Goal: Task Accomplishment & Management: Manage account settings

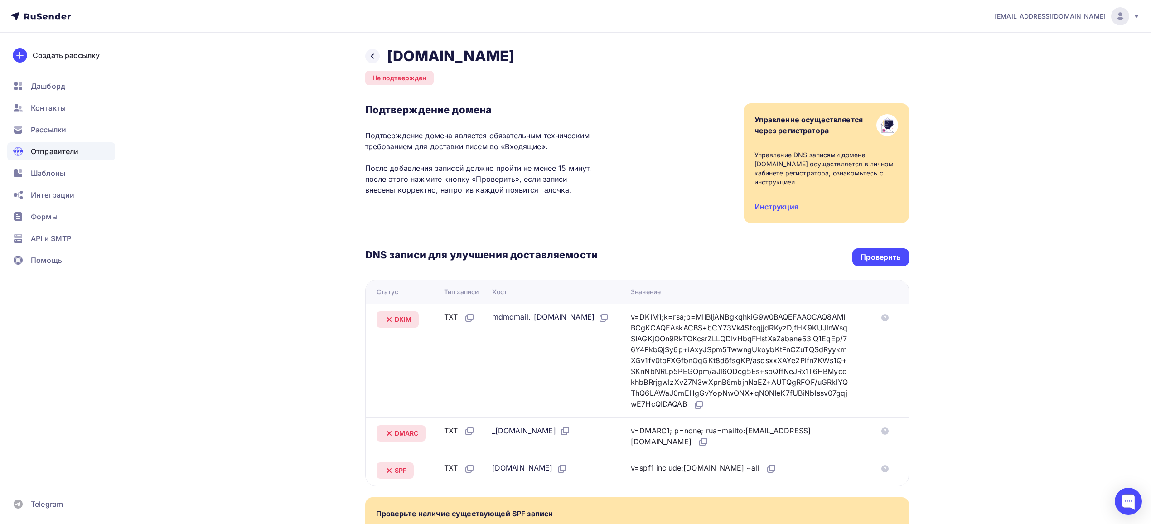
click at [407, 77] on div "Не подтвержден" at bounding box center [399, 78] width 69 height 15
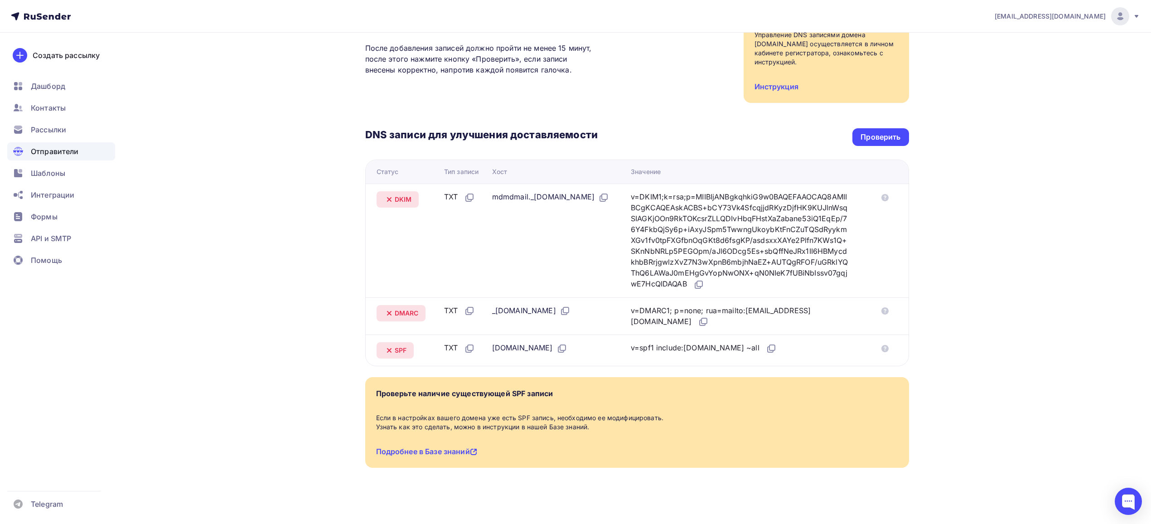
scroll to position [121, 0]
click at [879, 134] on div "Проверить" at bounding box center [881, 136] width 40 height 10
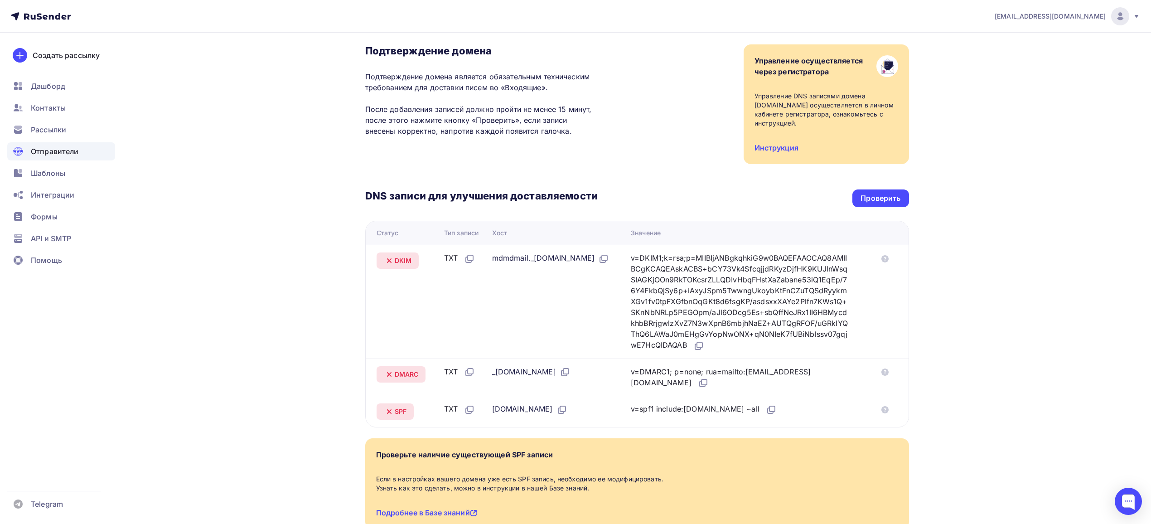
scroll to position [0, 0]
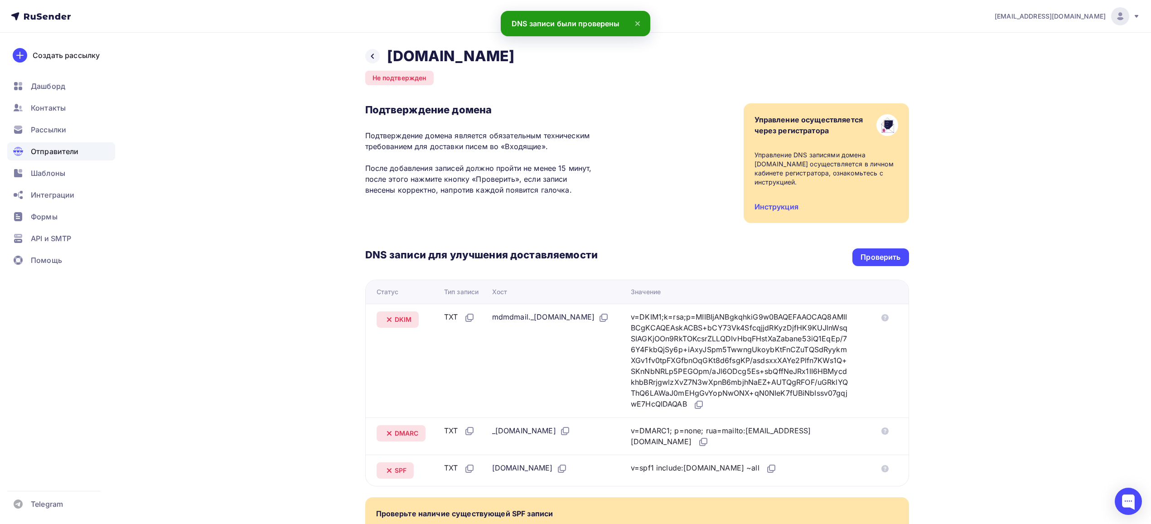
click at [490, 53] on h2 "[DOMAIN_NAME]" at bounding box center [451, 56] width 128 height 18
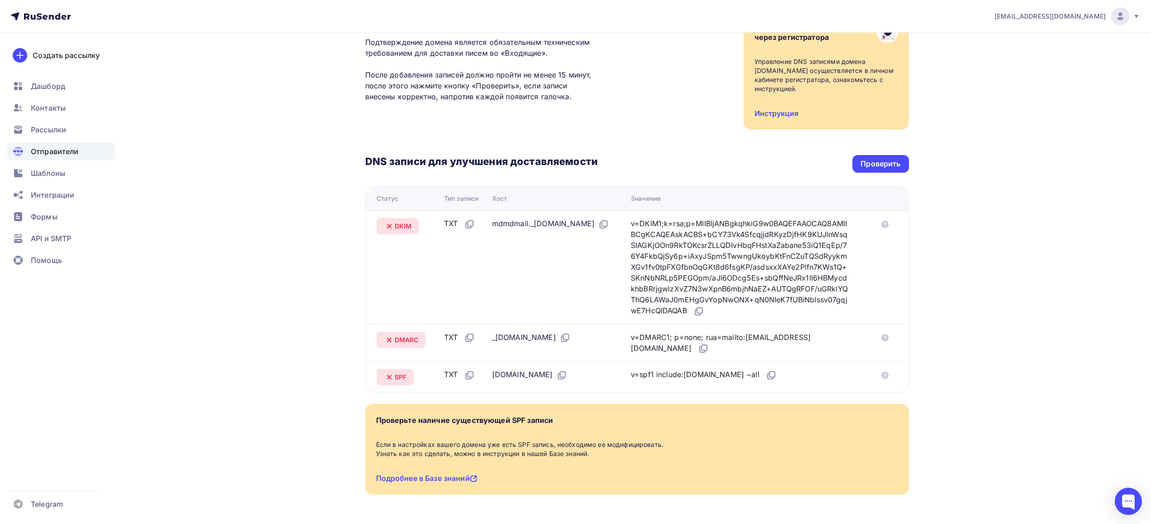
scroll to position [121, 0]
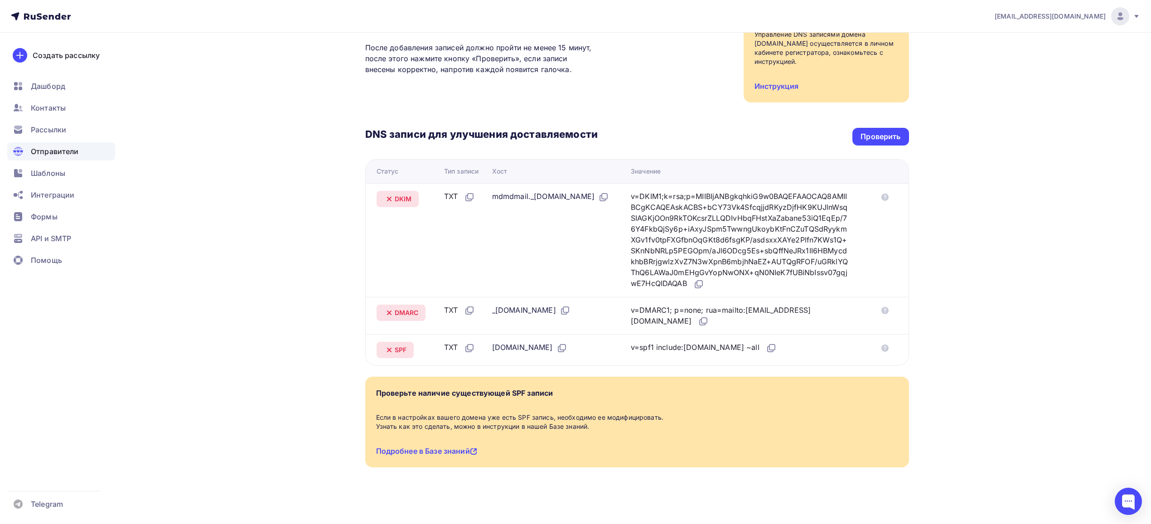
click at [389, 201] on icon at bounding box center [389, 199] width 11 height 11
click at [387, 314] on icon at bounding box center [389, 312] width 11 height 11
click at [392, 352] on icon at bounding box center [389, 350] width 11 height 11
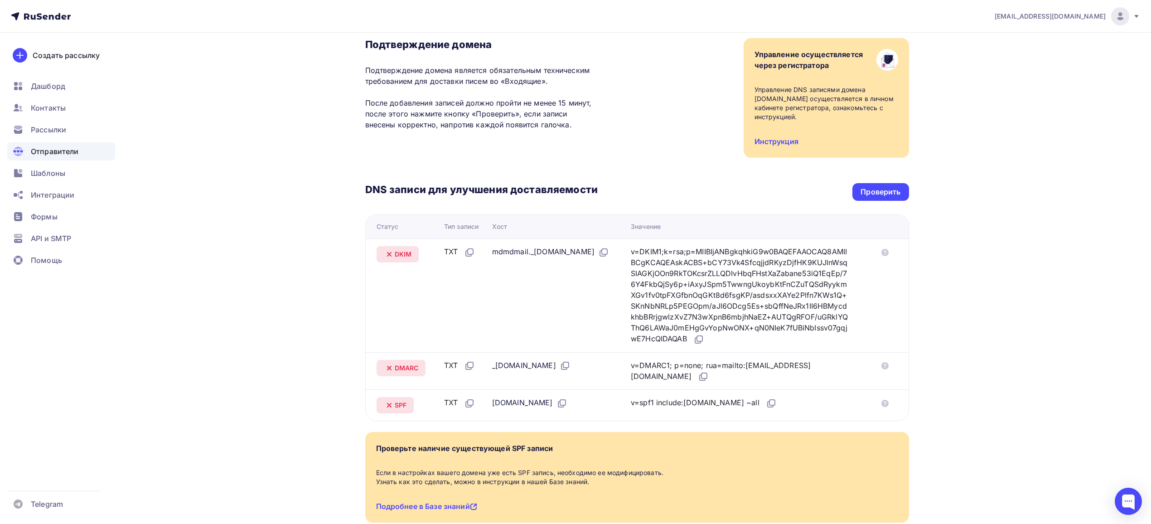
scroll to position [0, 0]
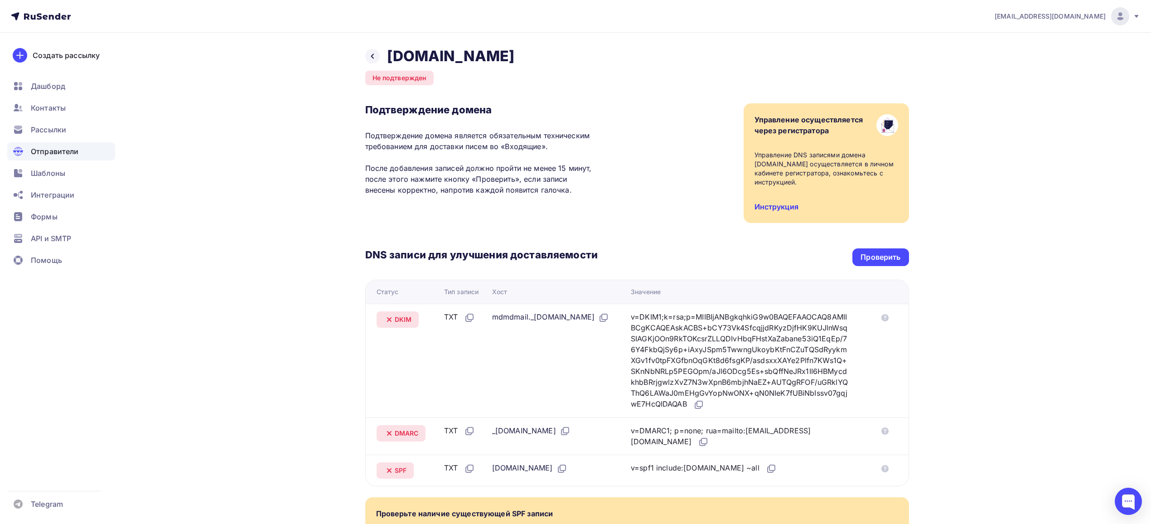
click at [786, 207] on link "Инструкция" at bounding box center [777, 206] width 44 height 9
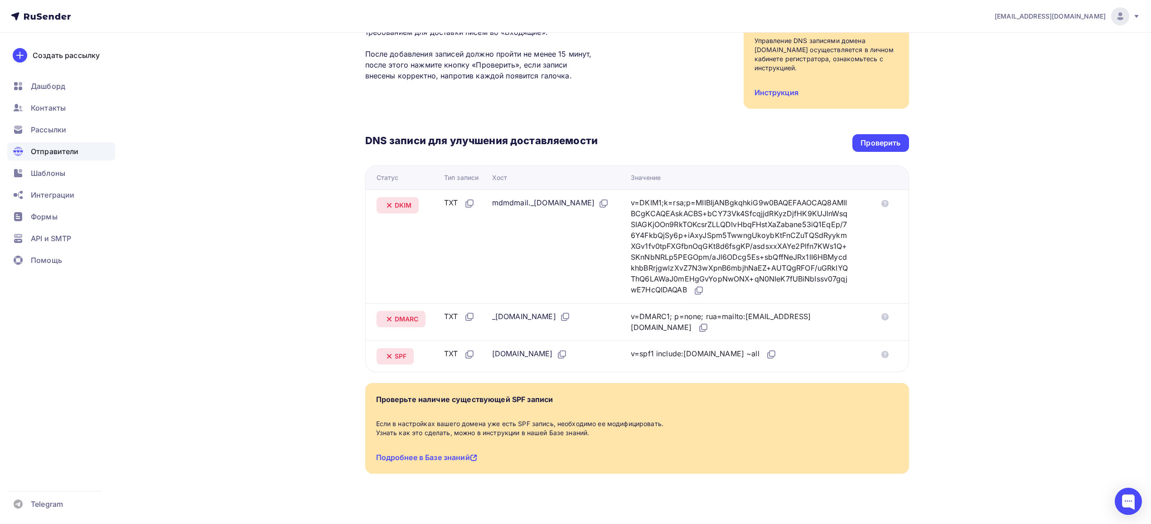
scroll to position [121, 0]
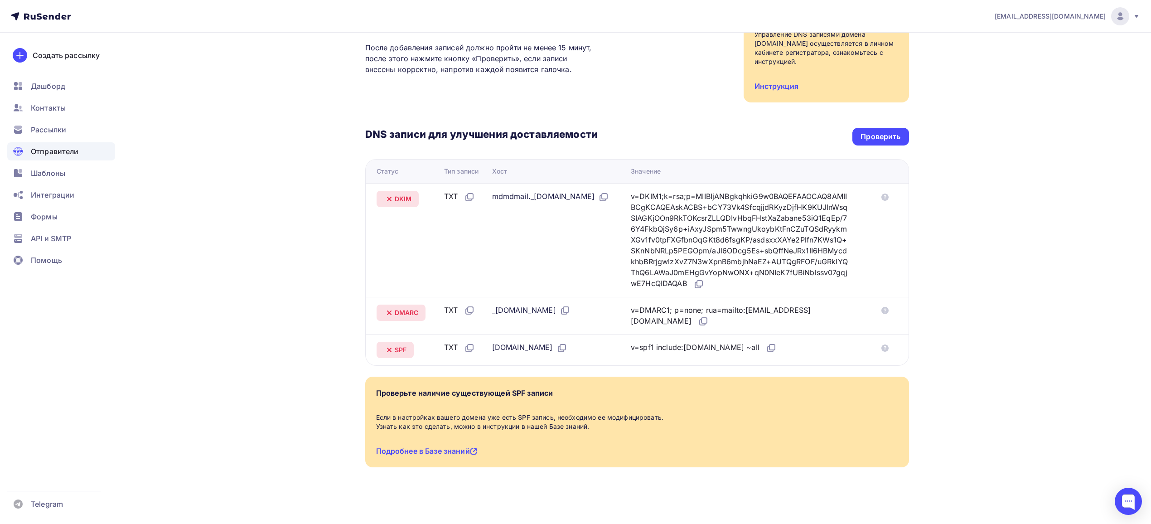
click at [266, 133] on div "Назад salair.xplanetmail.ru Не подтвержден Подтверждение домена Подтверждение д…" at bounding box center [575, 219] width 743 height 614
click at [666, 83] on div "Подтверждение домена Подтверждение домена является обязательным техническим тре…" at bounding box center [637, 43] width 544 height 120
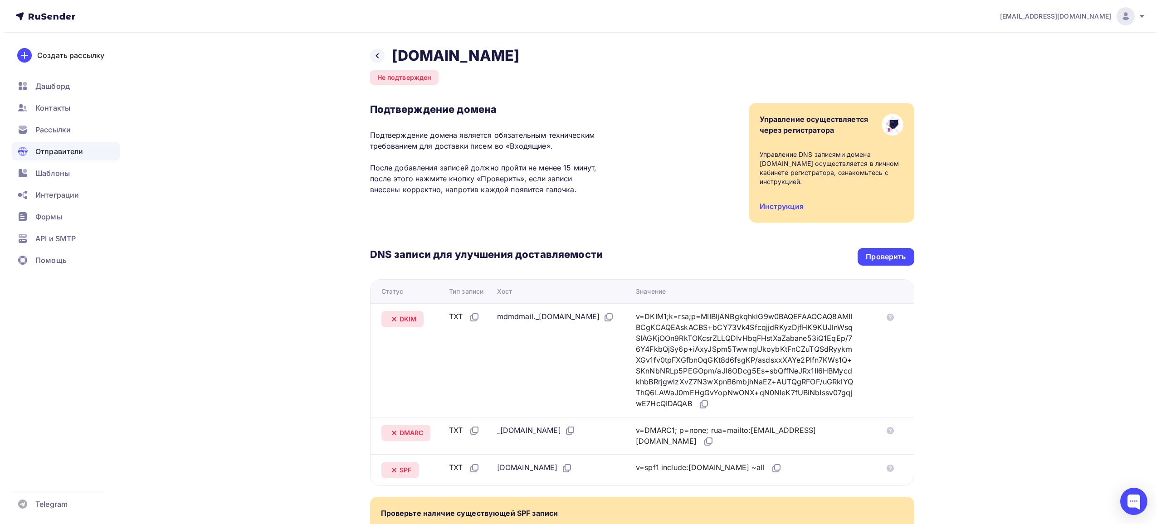
scroll to position [0, 0]
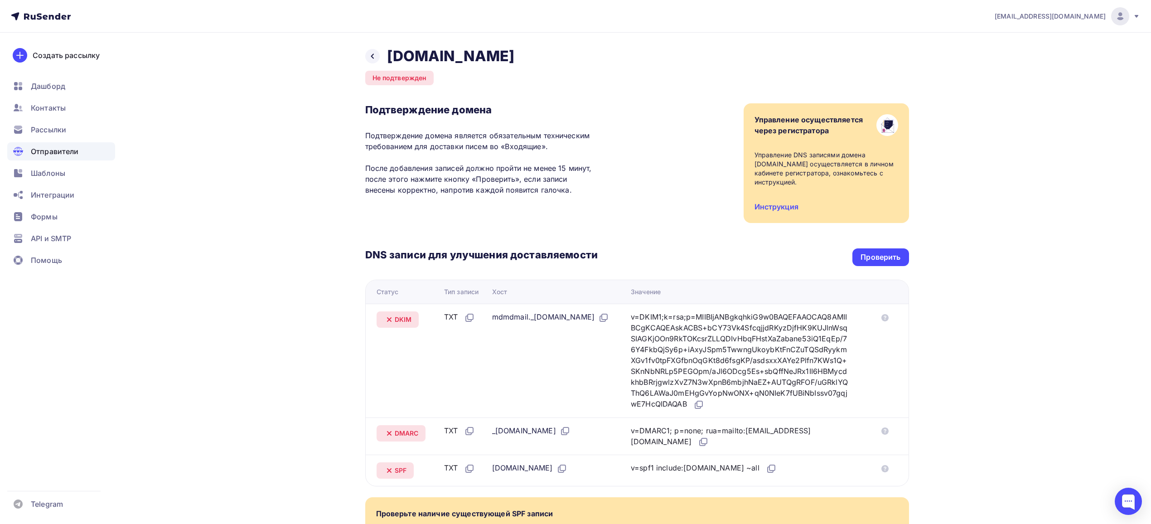
click at [394, 74] on div "Не подтвержден" at bounding box center [399, 78] width 69 height 15
click at [372, 51] on div at bounding box center [372, 56] width 15 height 15
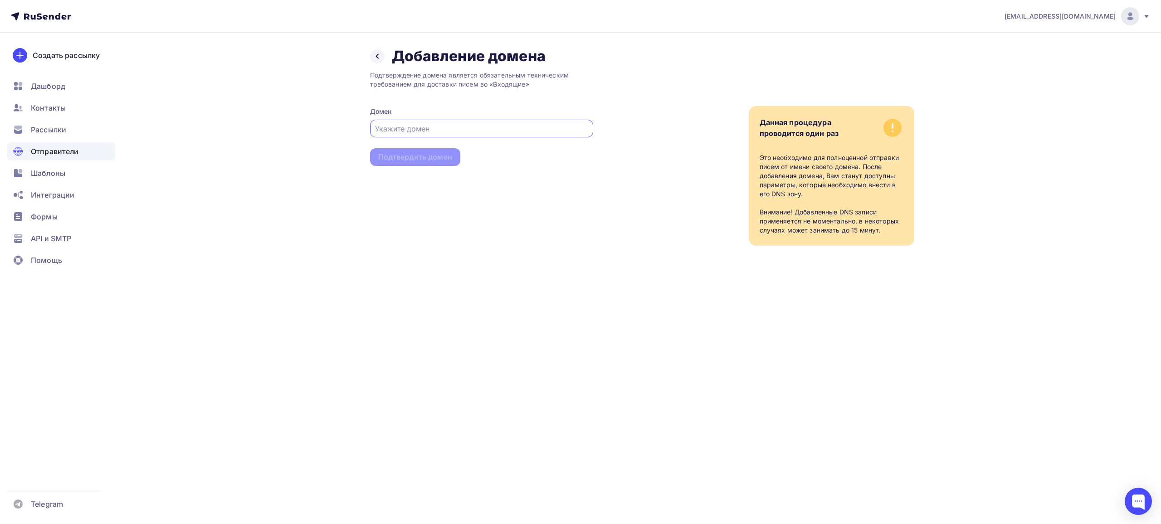
click at [456, 127] on input "text" at bounding box center [481, 128] width 213 height 11
type input "и отписок:"
drag, startPoint x: 430, startPoint y: 133, endPoint x: 47, endPoint y: 127, distance: 383.1
click at [50, 131] on div "deminks@salairtrans.ru Аккаунт Тарифы Выйти Создать рассылку Дашборд Контакты Р…" at bounding box center [580, 141] width 1161 height 282
click at [374, 465] on div "deminks@salairtrans.ru Аккаунт Тарифы Выйти Создать рассылку Дашборд Контакты Р…" at bounding box center [580, 262] width 1161 height 524
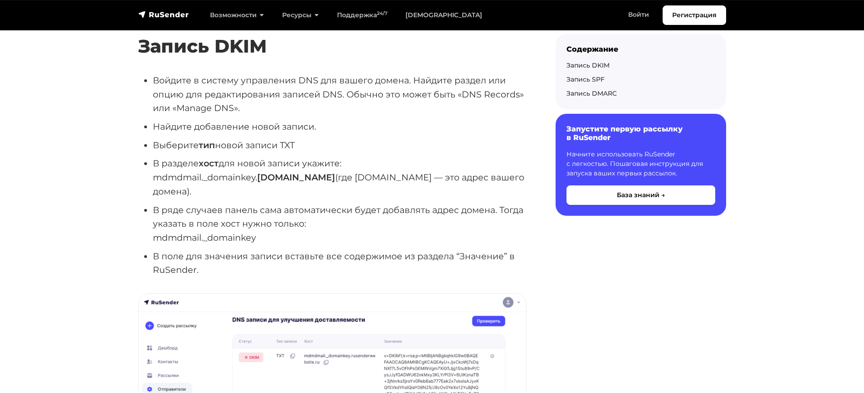
scroll to position [544, 0]
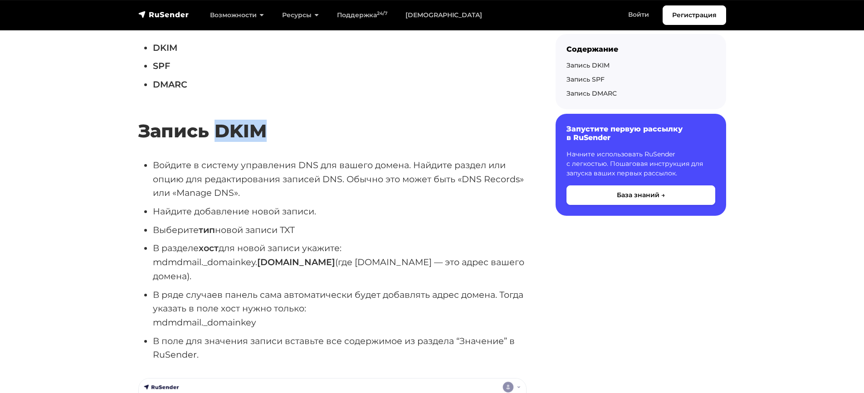
drag, startPoint x: 217, startPoint y: 131, endPoint x: 293, endPoint y: 131, distance: 76.6
click at [293, 131] on h2 "Запись DKIM" at bounding box center [332, 117] width 388 height 49
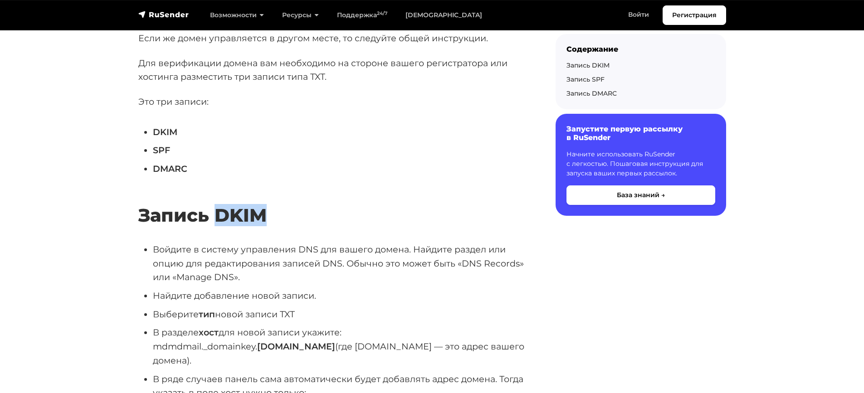
scroll to position [453, 0]
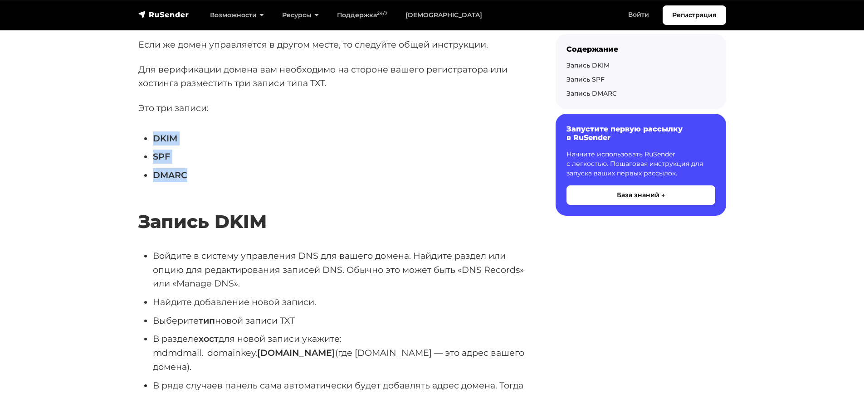
drag, startPoint x: 153, startPoint y: 136, endPoint x: 204, endPoint y: 177, distance: 64.8
click at [204, 177] on ul "DKIM SPF DMARC" at bounding box center [332, 156] width 388 height 51
copy ul "DKIM SPF DMARC"
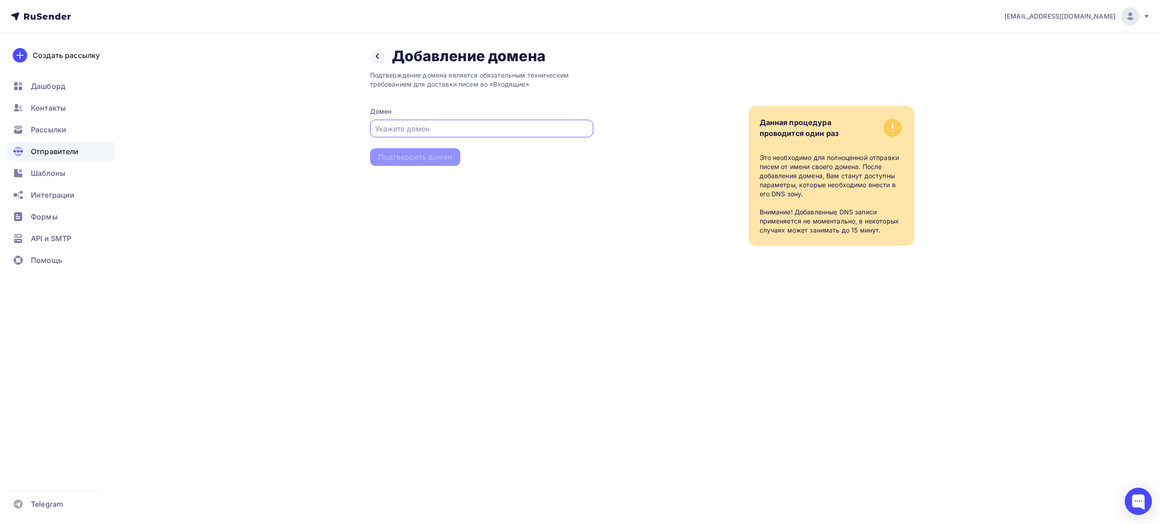
paste input "salair.xplanet.ru"
type input "salair.xplanet.ru"
click at [407, 160] on div "Подтвердить домен" at bounding box center [415, 157] width 74 height 10
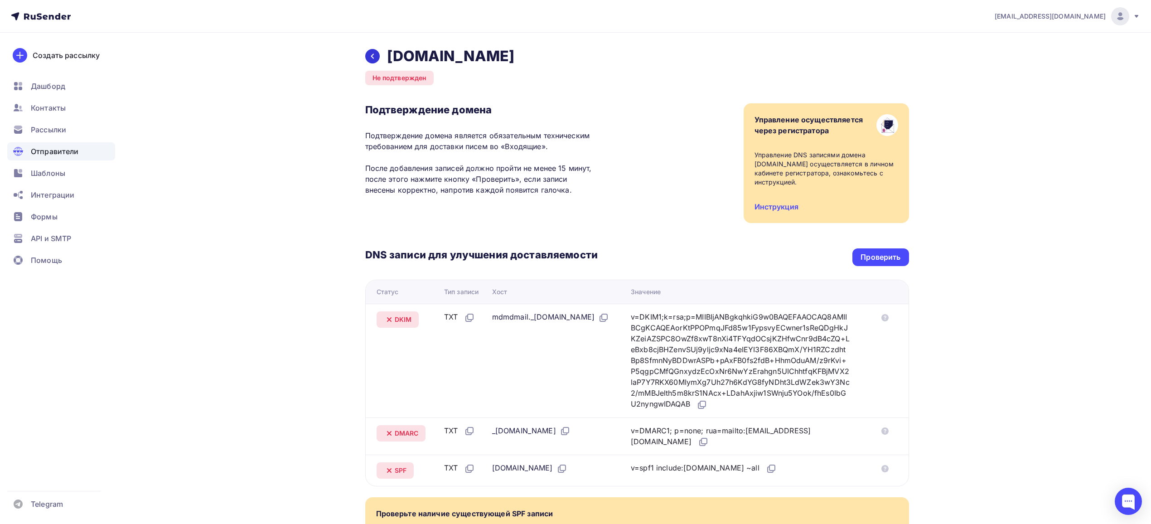
click at [368, 58] on div at bounding box center [372, 56] width 15 height 15
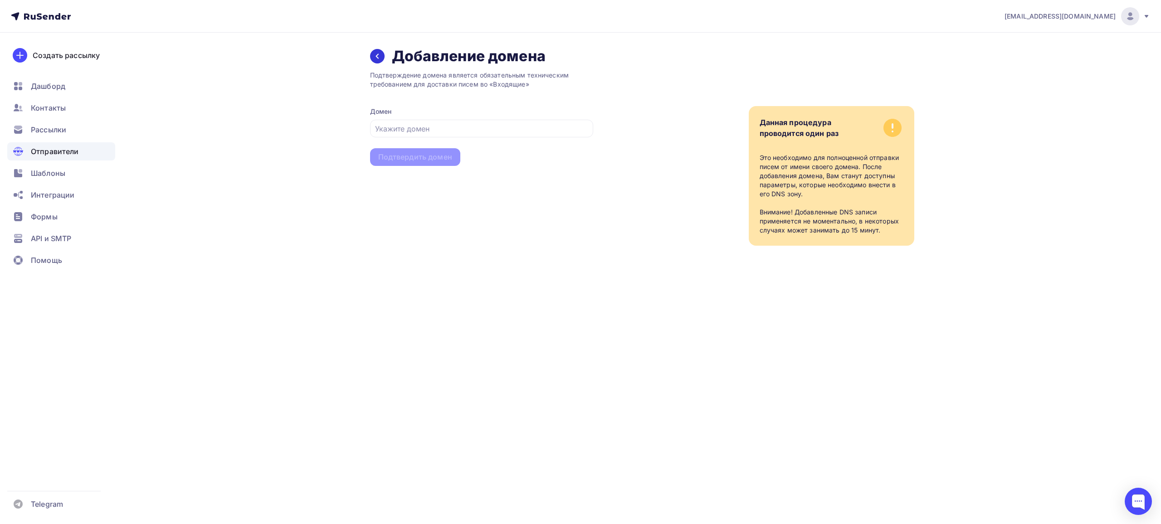
click at [379, 60] on div at bounding box center [377, 56] width 15 height 15
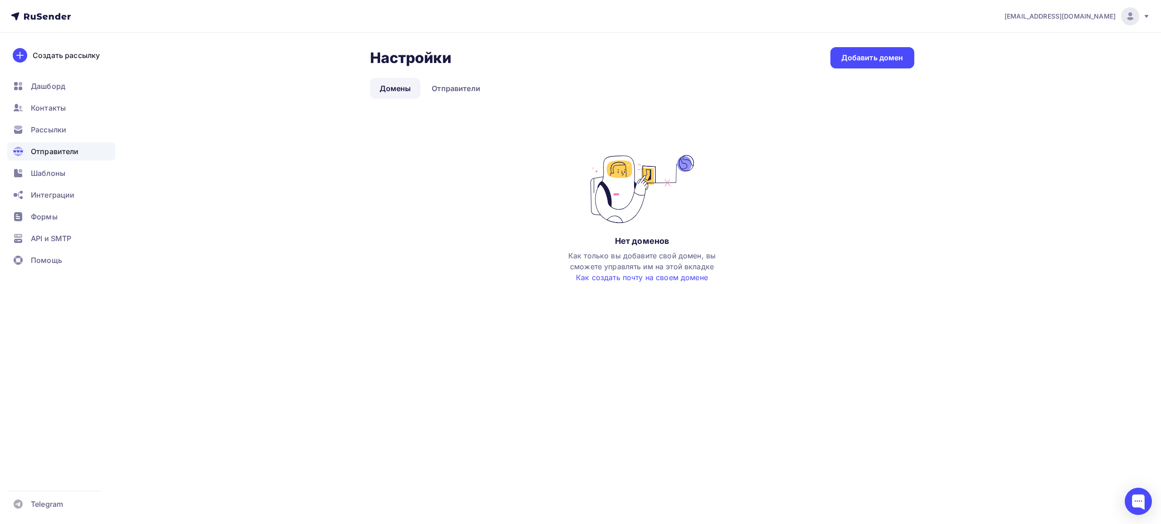
click at [404, 86] on link "Домены" at bounding box center [395, 88] width 51 height 21
click at [481, 89] on link "Отправители" at bounding box center [456, 88] width 68 height 21
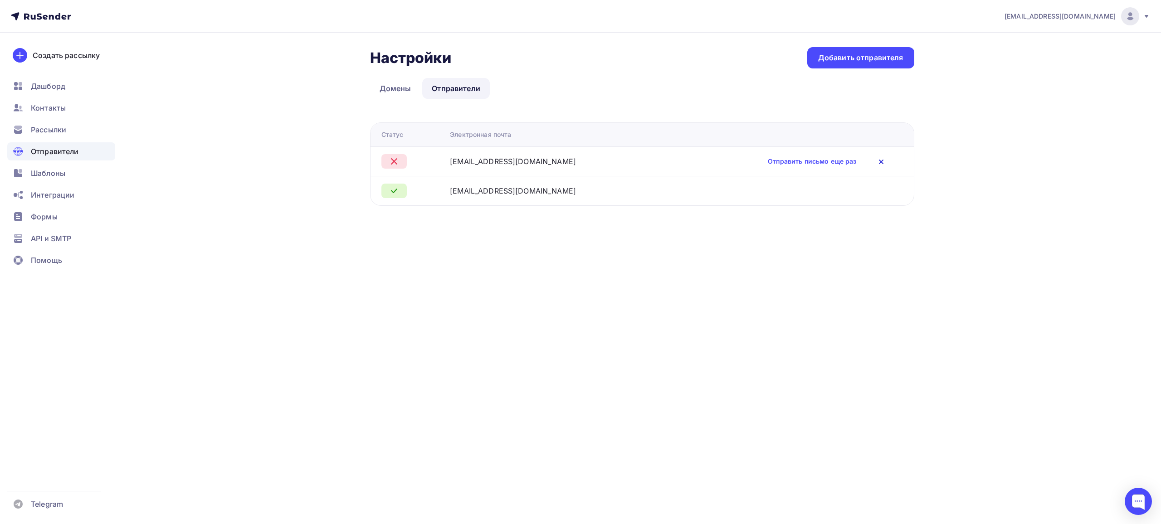
click at [879, 163] on icon at bounding box center [881, 162] width 4 height 4
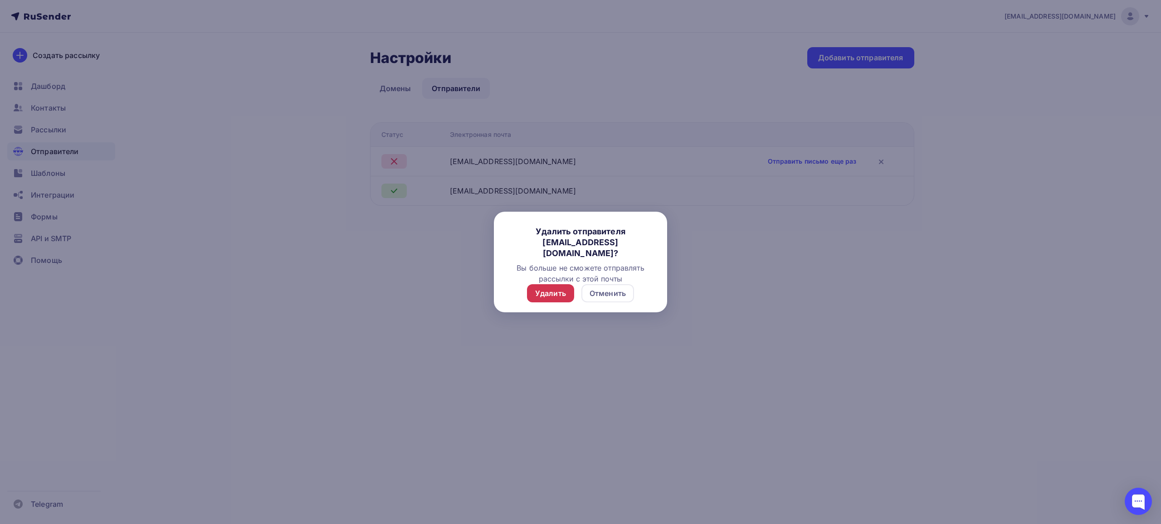
click at [561, 290] on div "Удалить" at bounding box center [550, 293] width 31 height 11
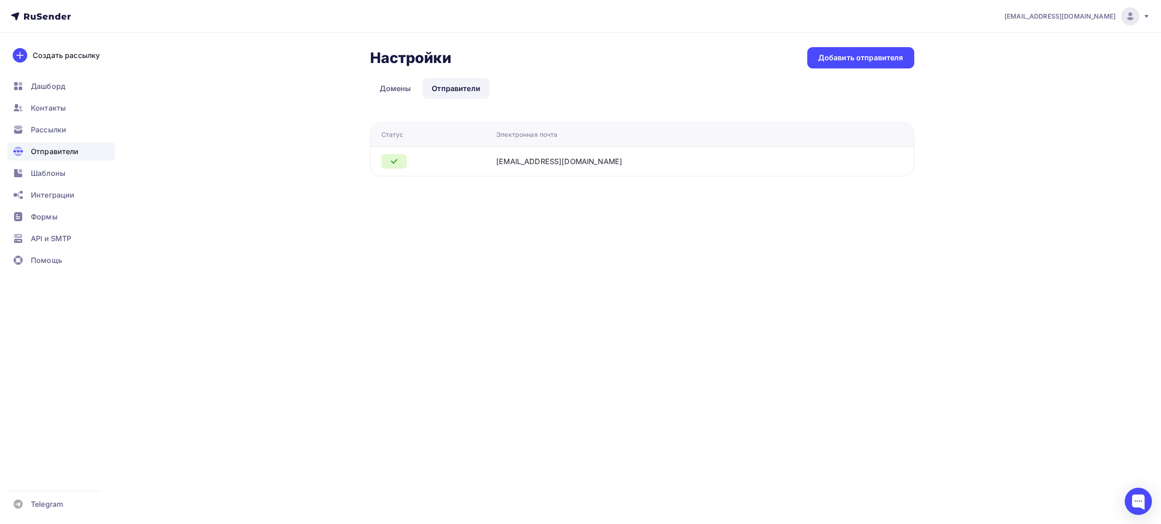
drag, startPoint x: 586, startPoint y: 158, endPoint x: 462, endPoint y: 211, distance: 134.6
click at [462, 211] on div "Настройки Настройки Добавить отправителя Домены Отправители Отправители Домены …" at bounding box center [580, 123] width 743 height 180
click at [401, 85] on link "Домены" at bounding box center [395, 88] width 51 height 21
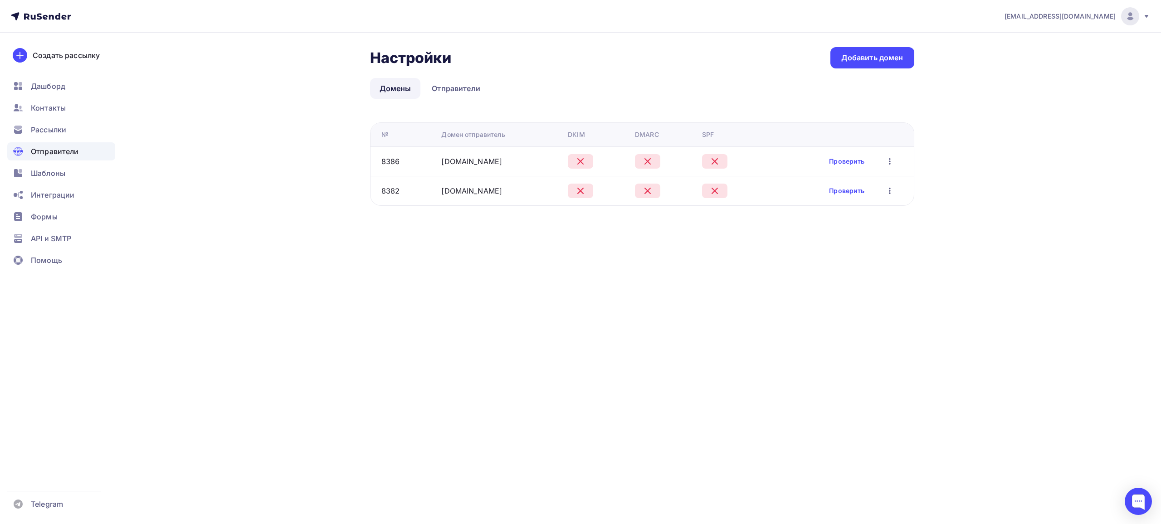
click at [422, 159] on div "8386" at bounding box center [407, 161] width 53 height 11
click at [485, 157] on link "[DOMAIN_NAME]" at bounding box center [471, 161] width 61 height 9
drag, startPoint x: 1144, startPoint y: 25, endPoint x: 1146, endPoint y: 19, distance: 6.7
click at [1144, 24] on nav "deminks@salairtrans.ru Аккаунт Тарифы Выйти Создать рассылку Дашборд Контакты Р…" at bounding box center [580, 16] width 1161 height 33
click at [1144, 17] on icon at bounding box center [1145, 16] width 7 height 7
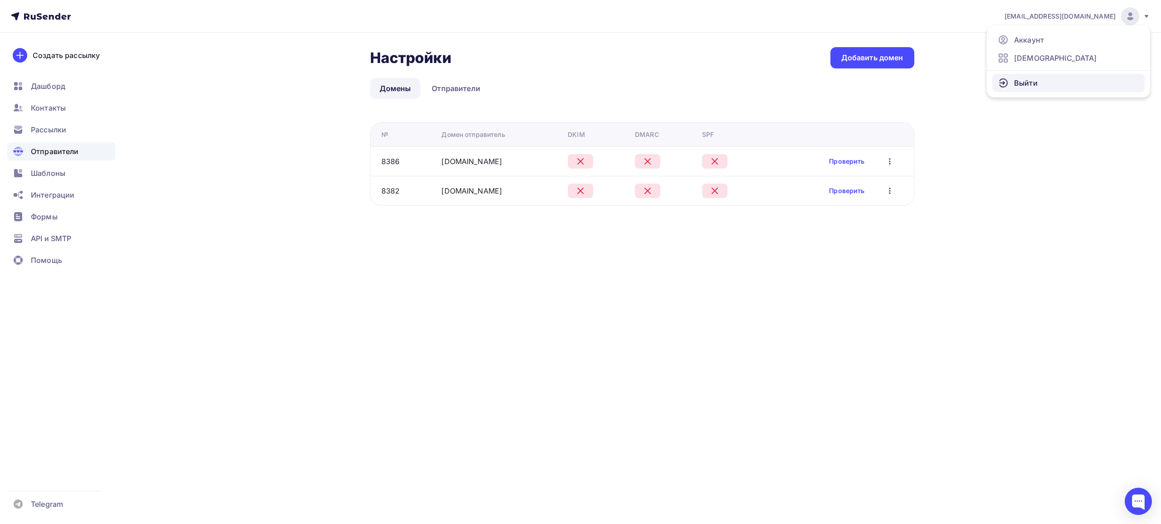
click at [1021, 87] on span "Выйти" at bounding box center [1026, 83] width 24 height 11
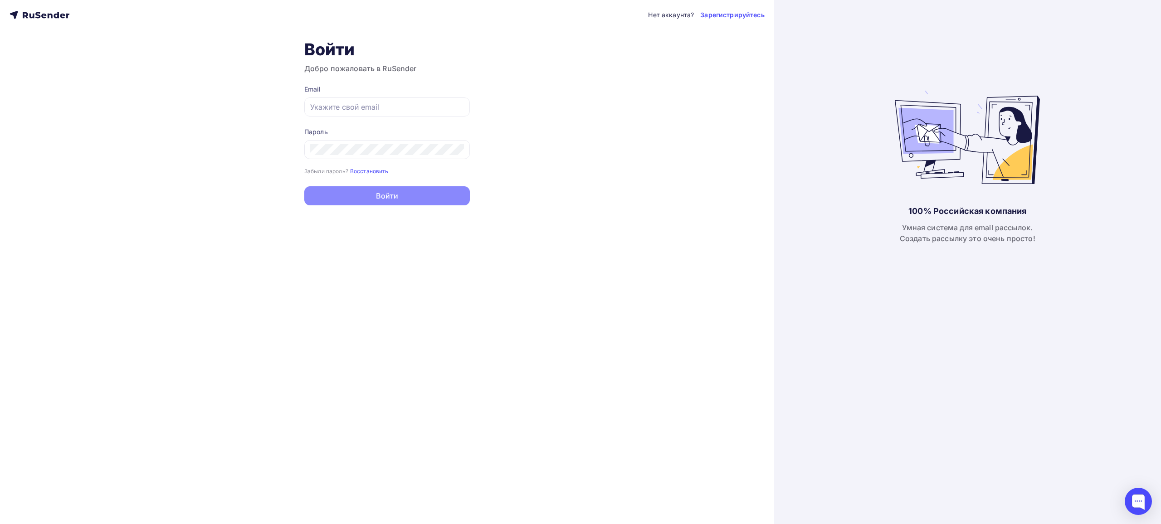
type input "[EMAIL_ADDRESS][DOMAIN_NAME]"
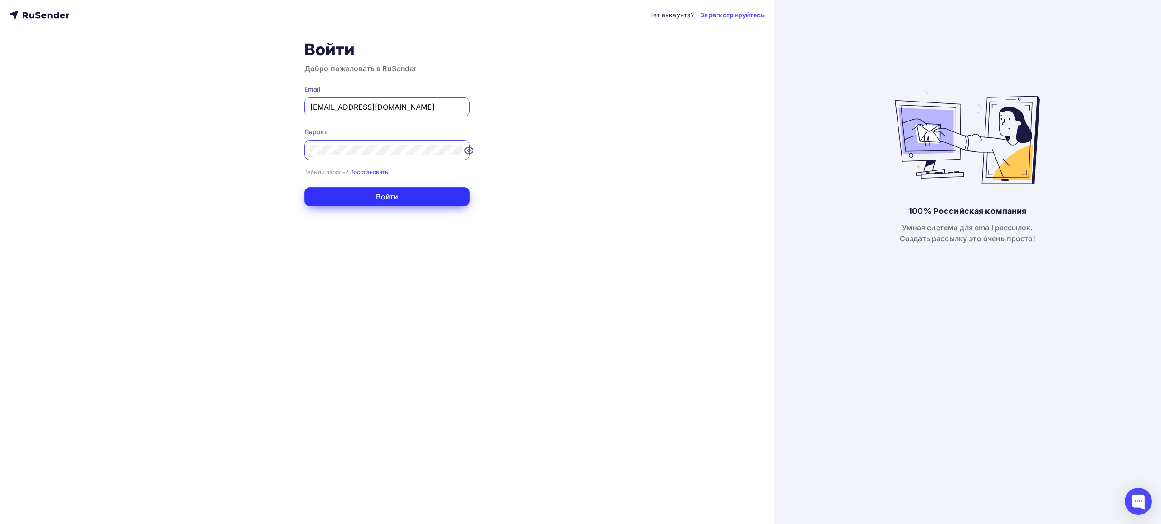
click at [363, 198] on button "Войти" at bounding box center [386, 196] width 165 height 19
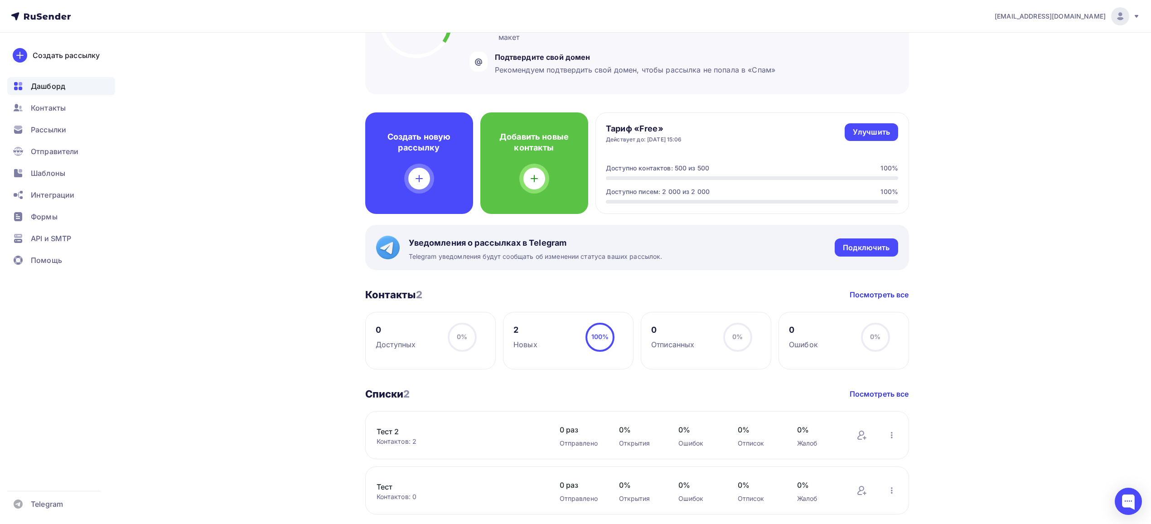
scroll to position [95, 0]
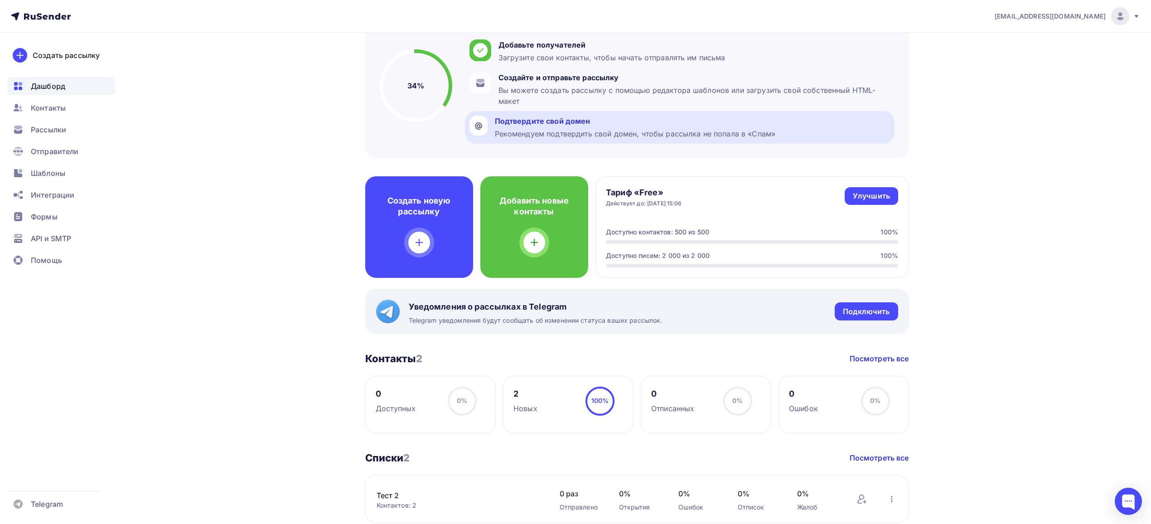
click at [555, 136] on div "Рекомендуем подтвердить свой домен, чтобы рассылка не попала в «Спам»" at bounding box center [635, 133] width 281 height 11
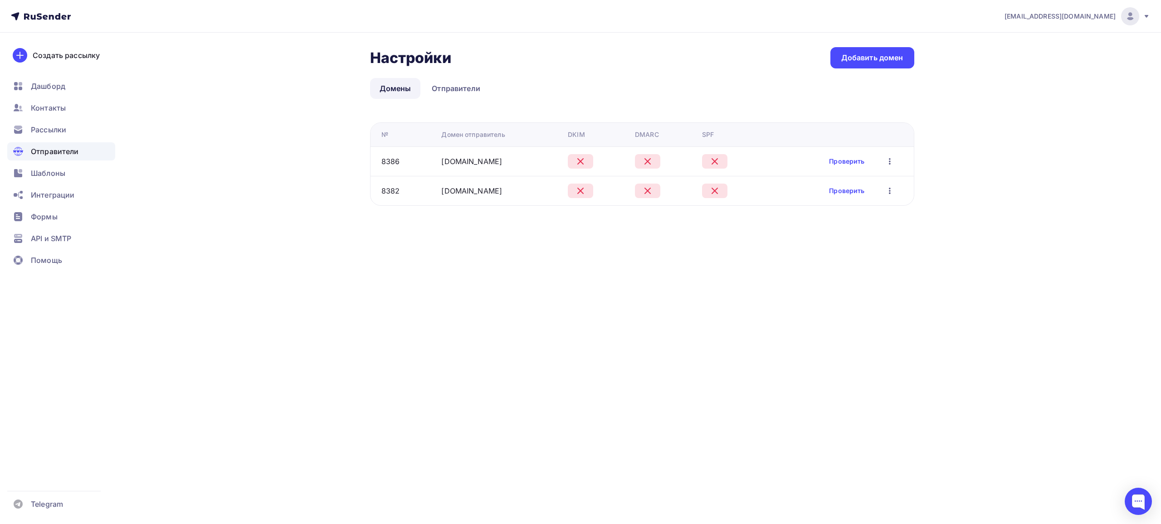
click at [887, 163] on icon "button" at bounding box center [889, 161] width 11 height 11
click at [849, 202] on div "Удалить" at bounding box center [844, 203] width 87 height 11
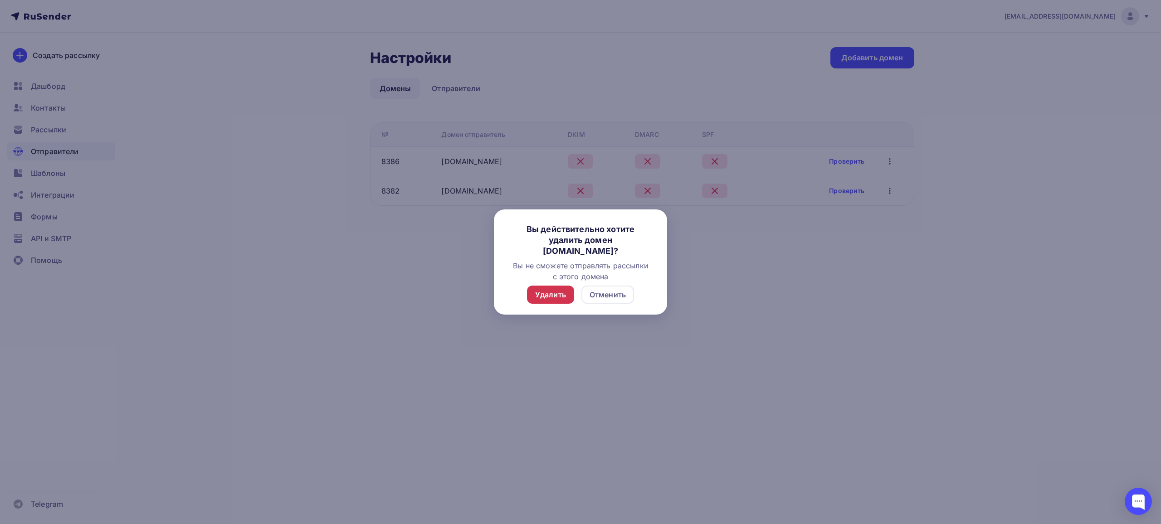
drag, startPoint x: 544, startPoint y: 299, endPoint x: 552, endPoint y: 298, distance: 7.8
click at [545, 299] on div "Удалить" at bounding box center [550, 294] width 31 height 11
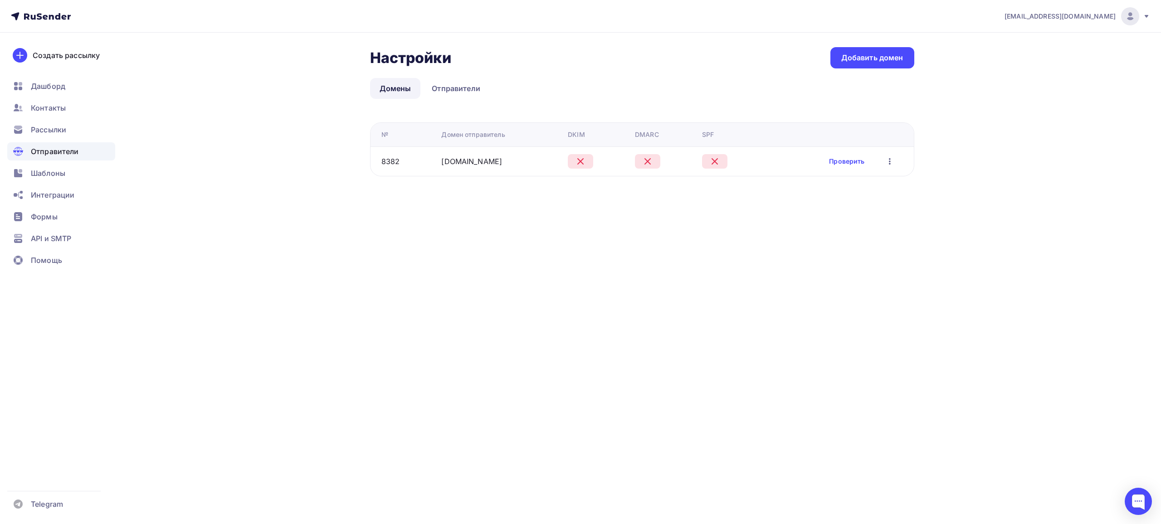
click at [887, 160] on icon "button" at bounding box center [889, 161] width 11 height 11
click at [827, 204] on div "Удалить" at bounding box center [844, 203] width 87 height 11
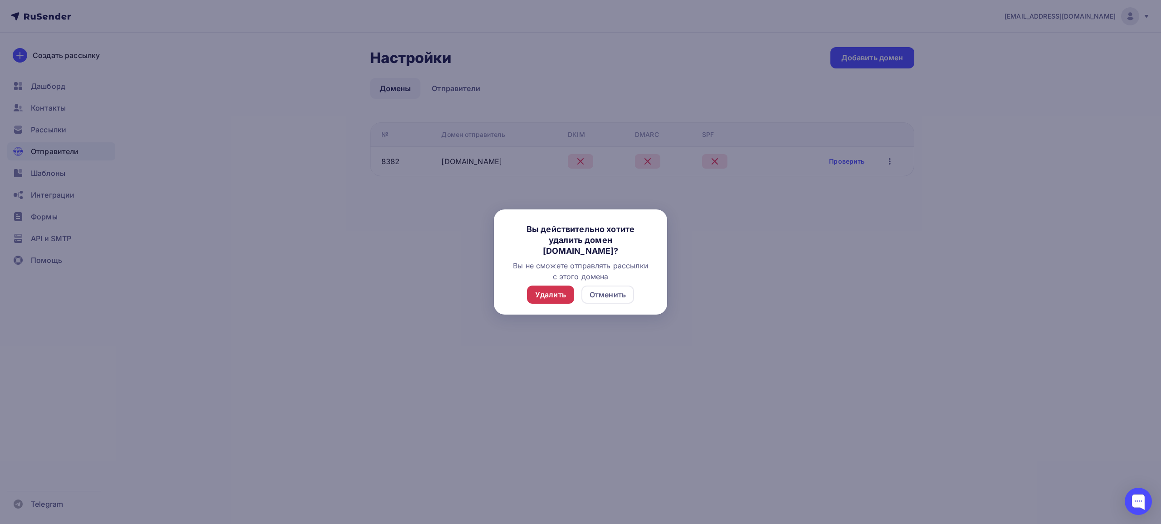
click at [537, 294] on div "Удалить" at bounding box center [550, 294] width 31 height 11
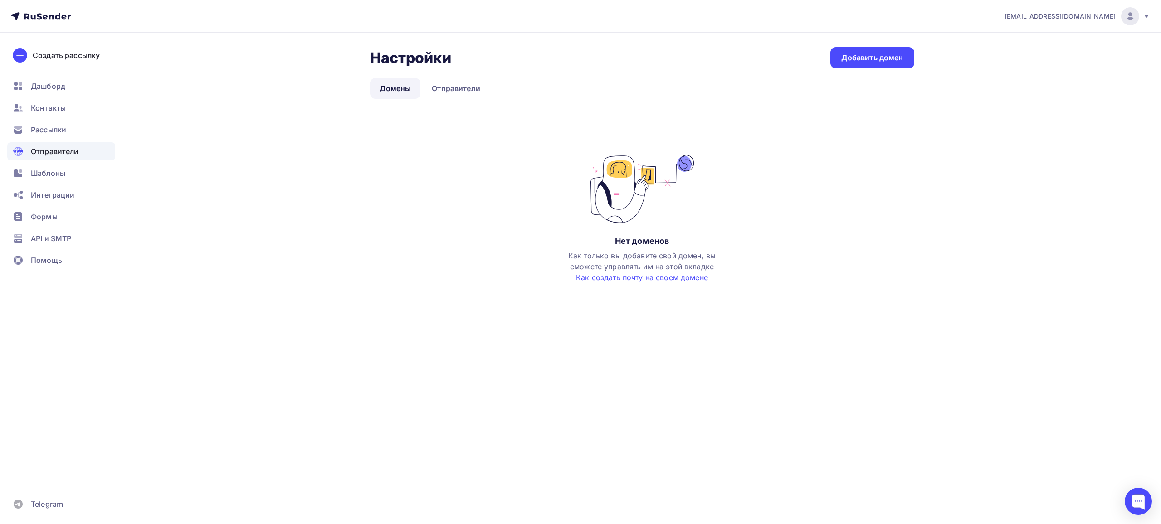
click at [401, 210] on div "Нет доменов Как только вы добавите свой домен, вы сможете управлять им на этой …" at bounding box center [642, 228] width 544 height 146
click at [396, 89] on link "Домены" at bounding box center [395, 88] width 51 height 21
click at [393, 55] on h2 "Настройки" at bounding box center [410, 58] width 81 height 18
click at [882, 62] on div "Добавить домен" at bounding box center [872, 58] width 62 height 10
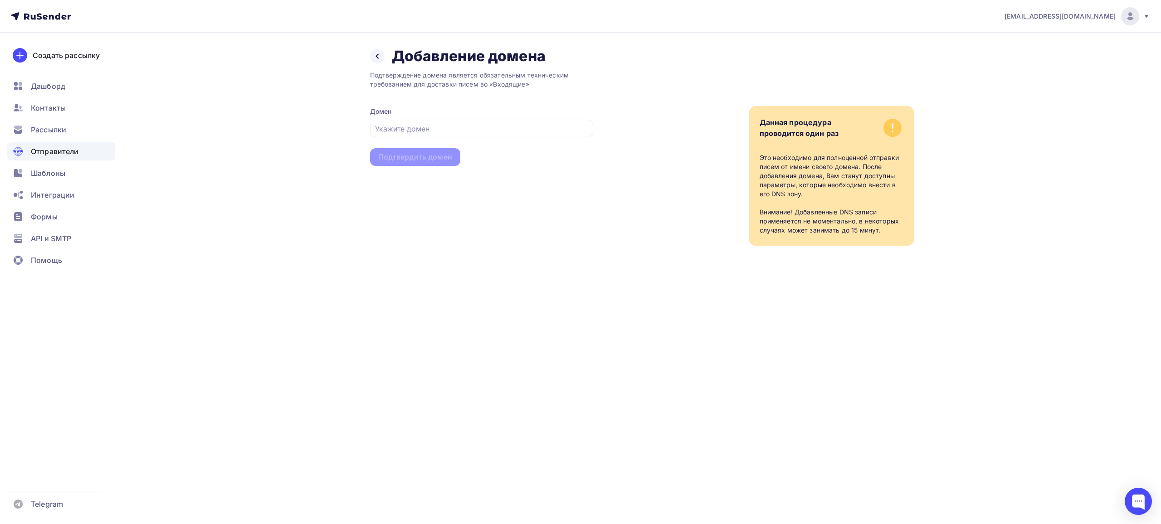
click at [568, 195] on div "Подтверждение домена является обязательным техническим требованием для доставки…" at bounding box center [481, 155] width 223 height 180
click at [410, 119] on div "Домен" at bounding box center [481, 122] width 223 height 30
click at [412, 124] on input "text" at bounding box center [481, 128] width 213 height 11
drag, startPoint x: 412, startPoint y: 126, endPoint x: 332, endPoint y: 301, distance: 192.9
click at [332, 301] on div "[EMAIL_ADDRESS][DOMAIN_NAME] Аккаунт Тарифы Выйти Создать рассылку [GEOGRAPHIC_…" at bounding box center [580, 262] width 1161 height 524
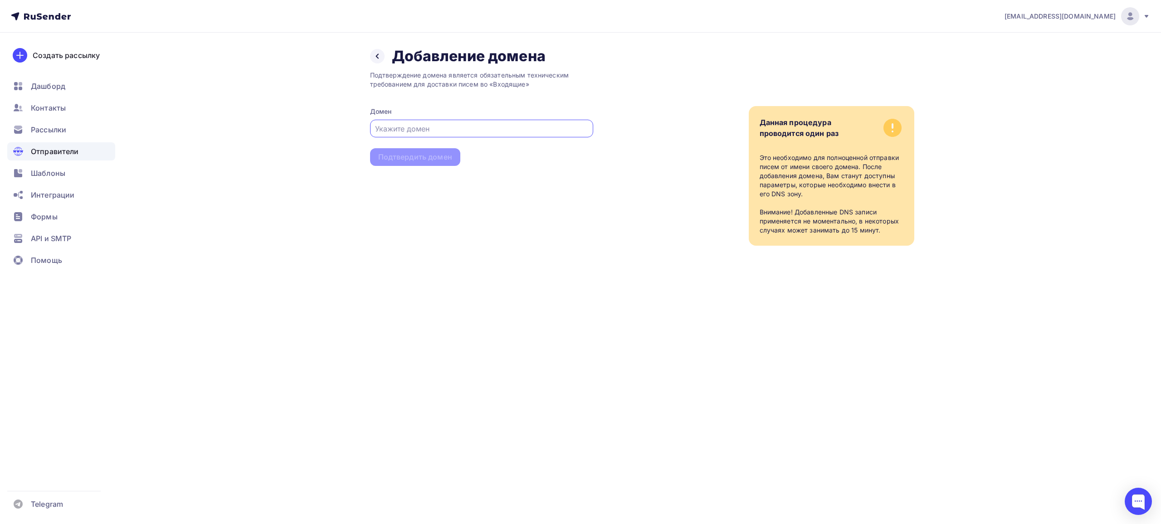
paste input "[DOMAIN_NAME]"
type input "[DOMAIN_NAME]"
click at [426, 157] on div "Подтвердить домен" at bounding box center [415, 157] width 74 height 10
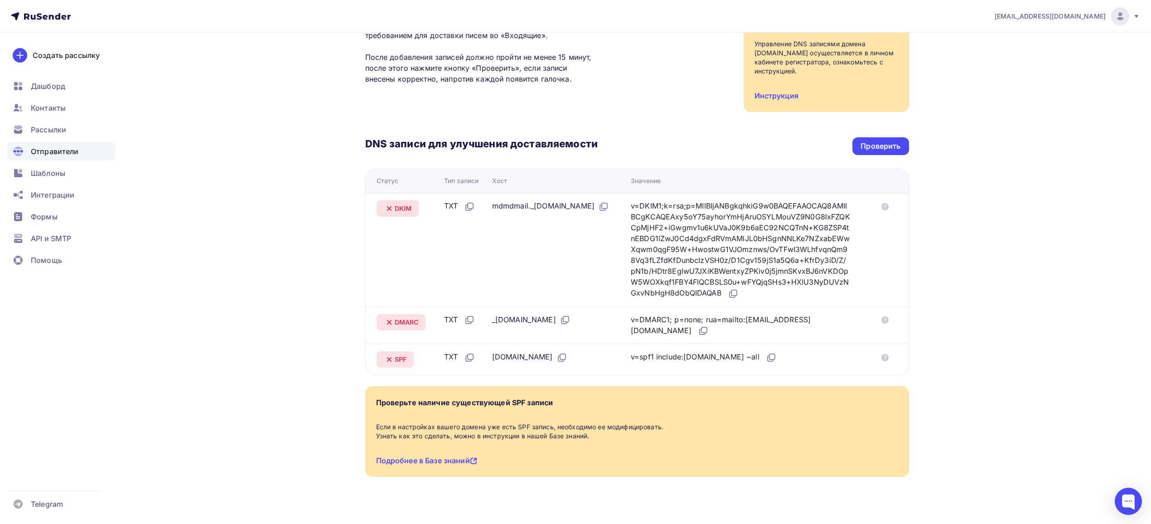
scroll to position [121, 0]
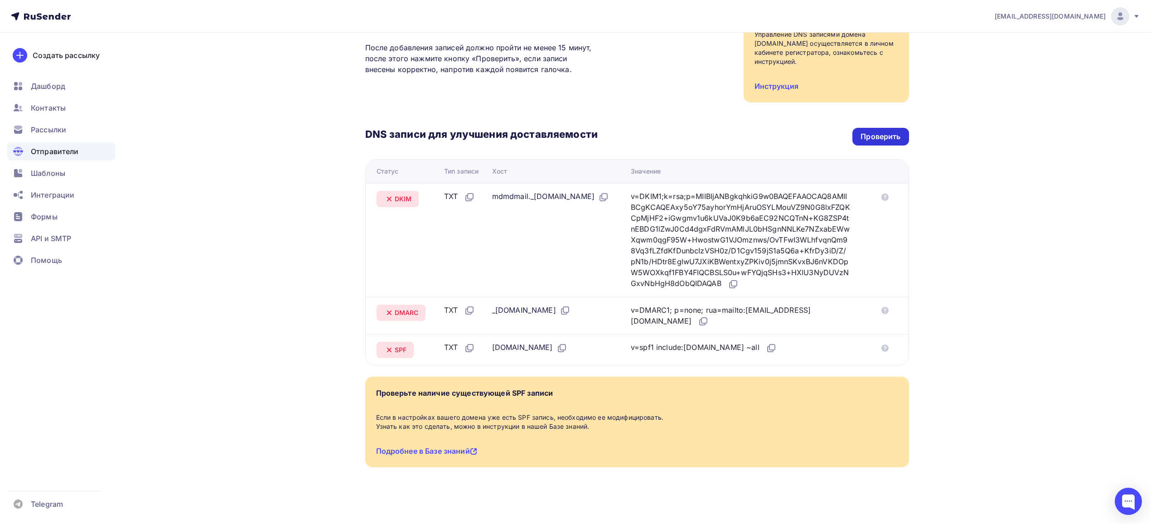
click at [887, 135] on div "Проверить" at bounding box center [881, 136] width 40 height 10
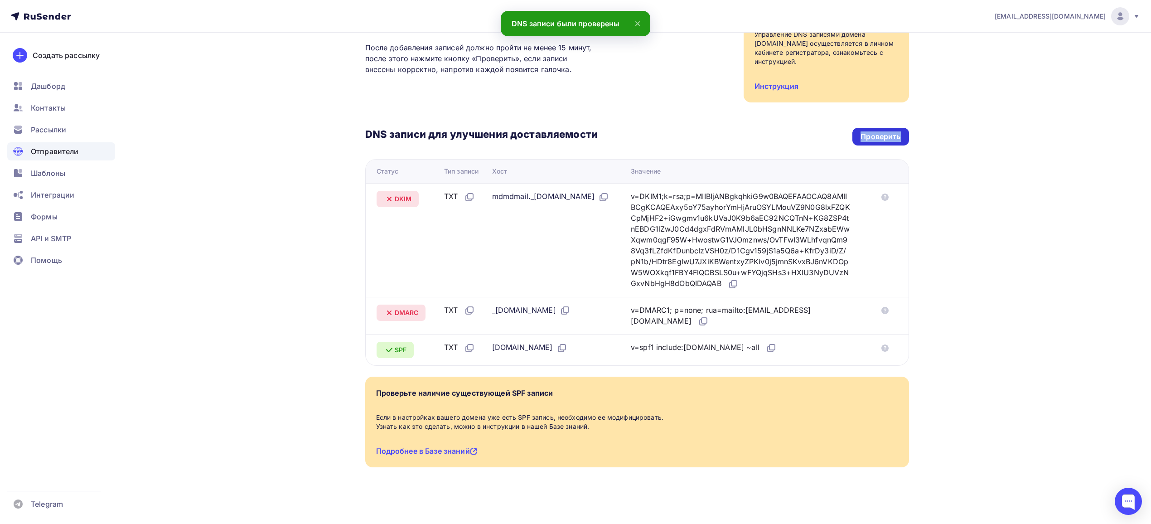
click at [887, 135] on div "Проверить" at bounding box center [881, 136] width 40 height 10
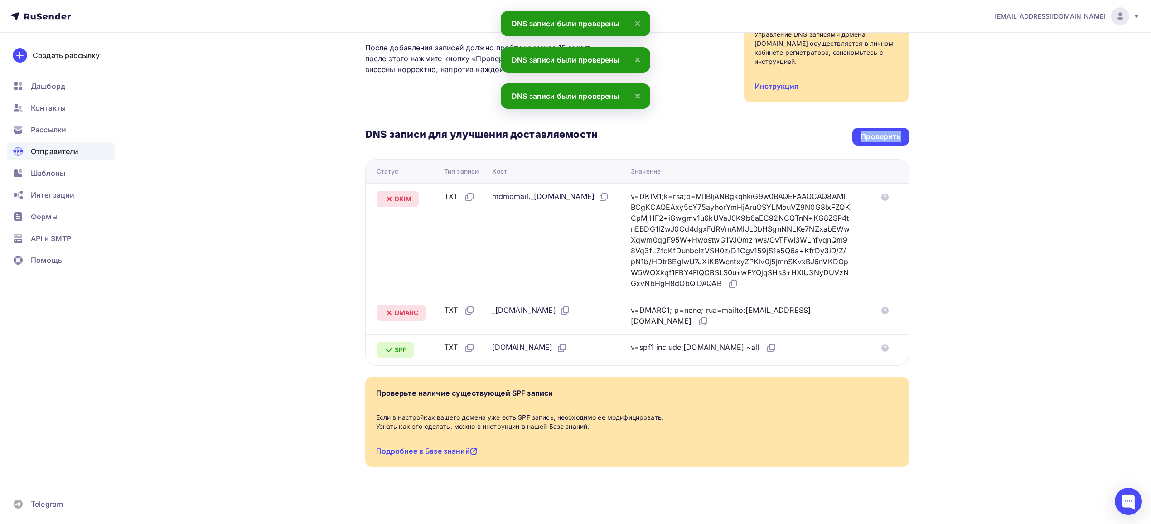
click at [639, 99] on icon at bounding box center [637, 96] width 11 height 11
click at [633, 55] on icon at bounding box center [637, 59] width 11 height 11
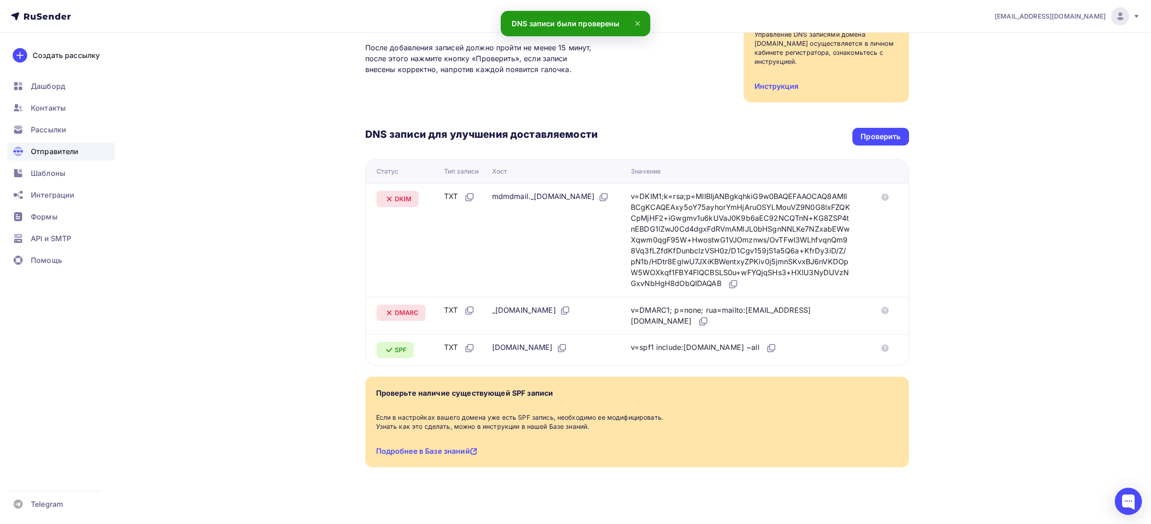
click at [635, 24] on icon at bounding box center [637, 23] width 11 height 11
click at [722, 242] on div "v=DKIM1;k=rsa;p=MIIBIjANBgkqhkiG9w0BAQEFAAOCAQ8AMIIBCgKCAQEAxy5oY75ayhorYmHjAru…" at bounding box center [740, 240] width 219 height 99
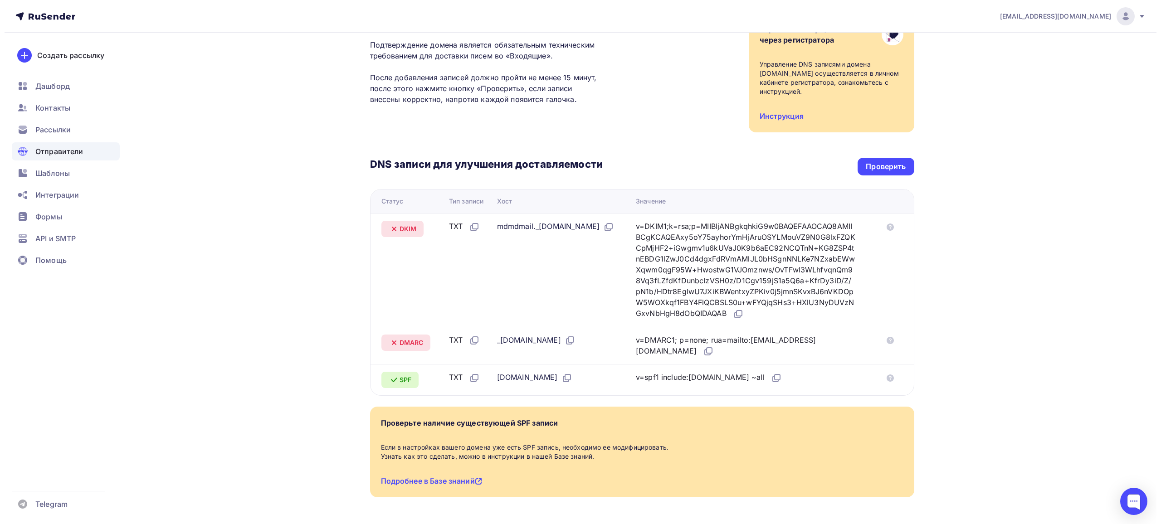
scroll to position [0, 0]
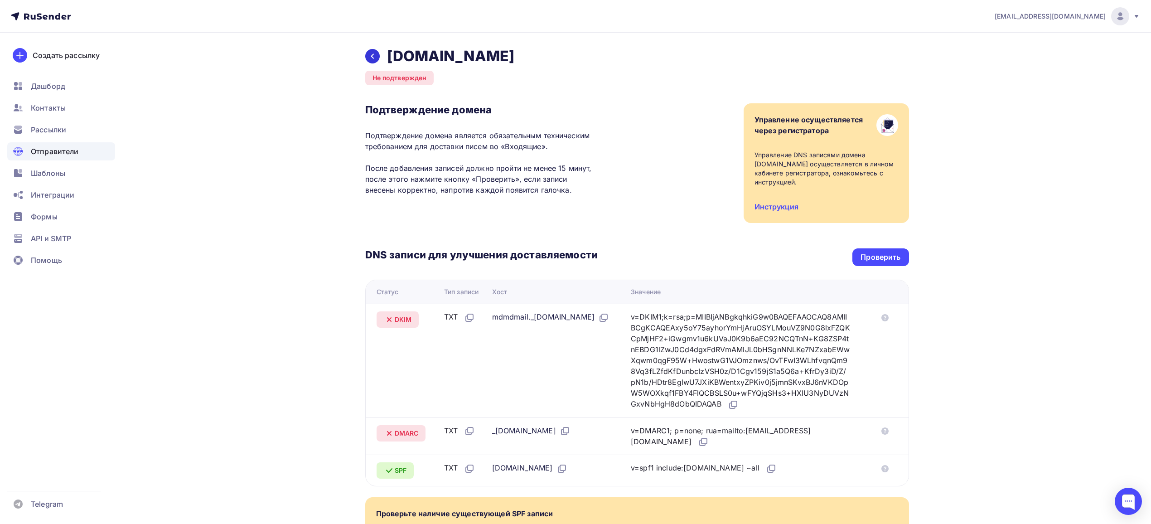
click at [372, 58] on icon at bounding box center [372, 56] width 7 height 7
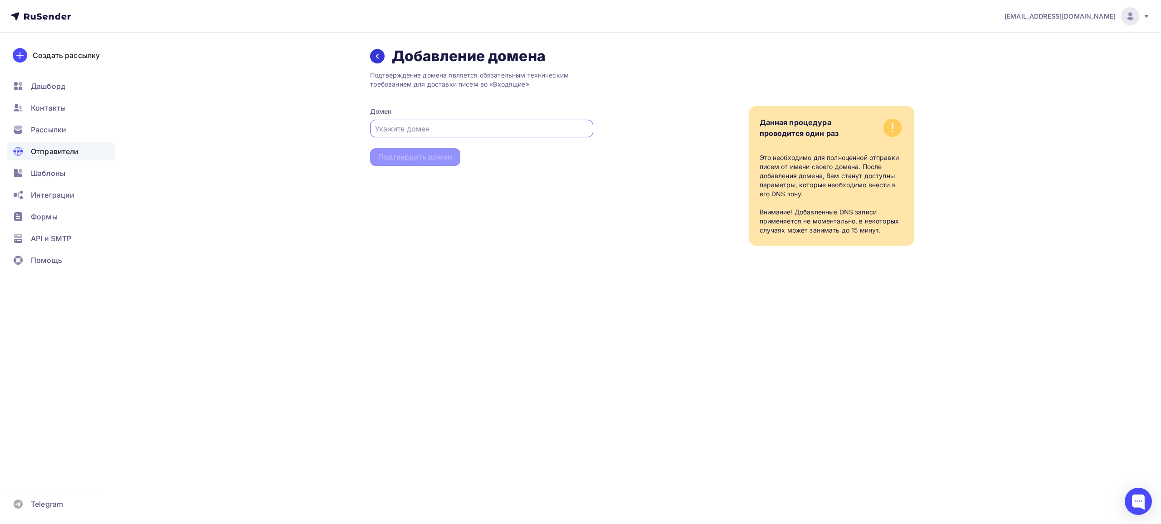
click at [375, 58] on icon at bounding box center [377, 56] width 7 height 7
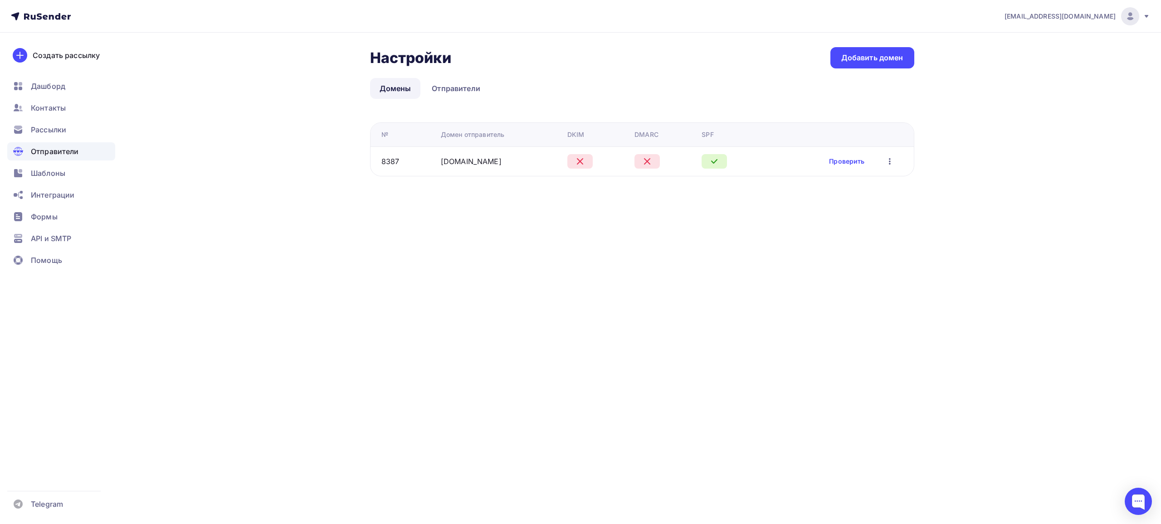
drag, startPoint x: 332, startPoint y: 53, endPoint x: 338, endPoint y: 57, distance: 6.7
click at [331, 53] on div "Настройки Настройки Добавить домен Домены Отправители Домены Отправители № Доме…" at bounding box center [580, 123] width 743 height 180
click at [884, 160] on icon "button" at bounding box center [889, 161] width 11 height 11
click at [847, 203] on div "Удалить" at bounding box center [844, 203] width 87 height 11
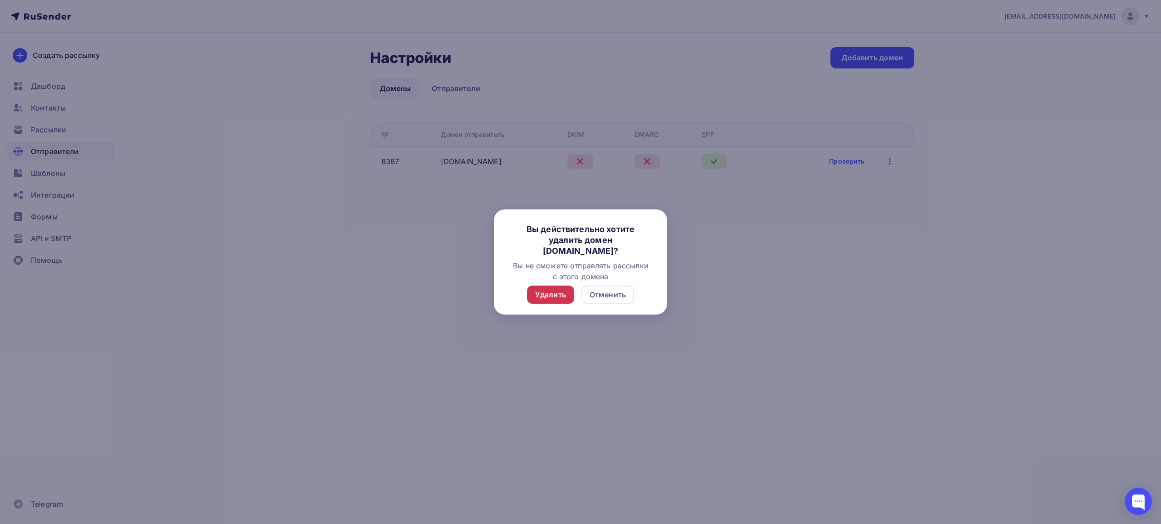
click at [573, 299] on div "Удалить" at bounding box center [550, 295] width 47 height 18
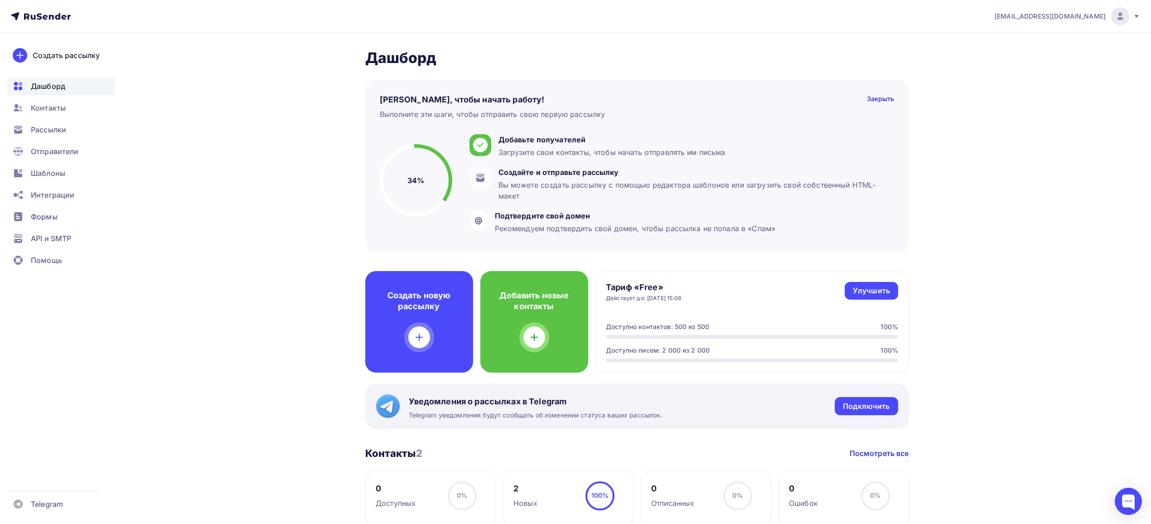
click at [1136, 16] on icon at bounding box center [1136, 16] width 7 height 7
click at [1021, 79] on span "Выйти" at bounding box center [1017, 83] width 24 height 11
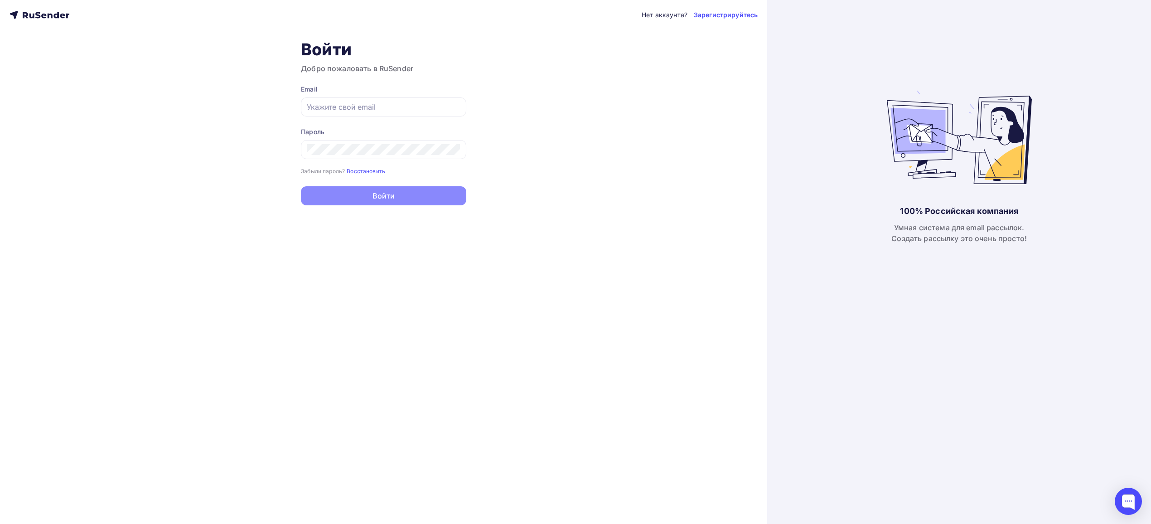
type input "[EMAIL_ADDRESS][DOMAIN_NAME]"
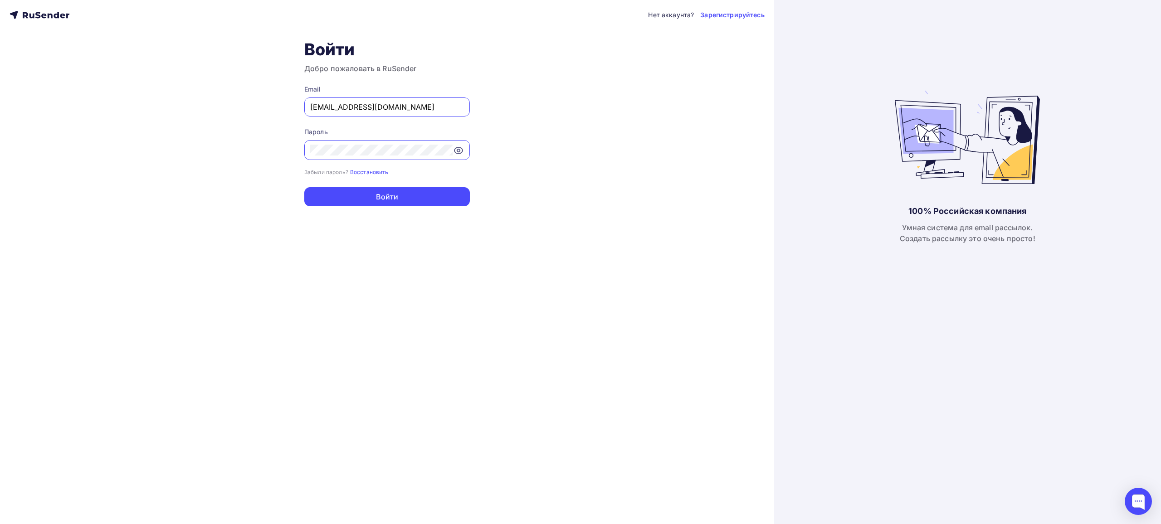
click at [255, 232] on div "Нет аккаунта? Зарегистрируйтесь Войти Добро пожаловать в RuSender Email [EMAIL_…" at bounding box center [387, 262] width 774 height 524
click at [566, 147] on div "Нет аккаунта? Зарегистрируйтесь Войти Добро пожаловать в RuSender Email [EMAIL_…" at bounding box center [387, 262] width 774 height 524
click at [422, 335] on div "Нет аккаунта? Зарегистрируйтесь Войти Добро пожаловать в RuSender Email [EMAIL_…" at bounding box center [387, 262] width 774 height 524
click at [491, 276] on div "Нет аккаунта? Зарегистрируйтесь Войти Добро пожаловать в RuSender Email [EMAIL_…" at bounding box center [387, 262] width 774 height 524
click at [357, 199] on button "Войти" at bounding box center [386, 196] width 165 height 19
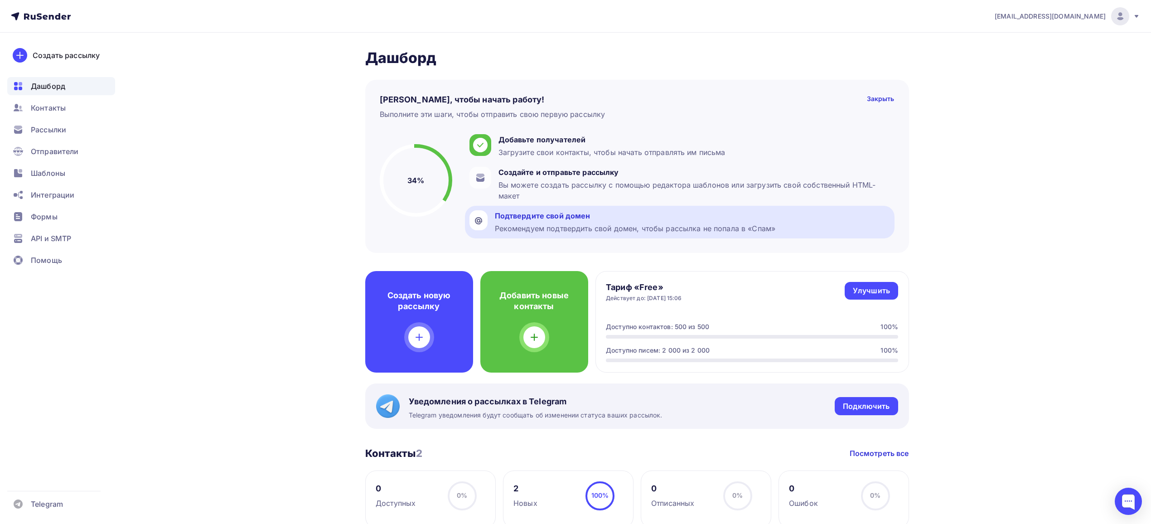
click at [592, 220] on div "Подтвердите свой домен" at bounding box center [635, 215] width 281 height 11
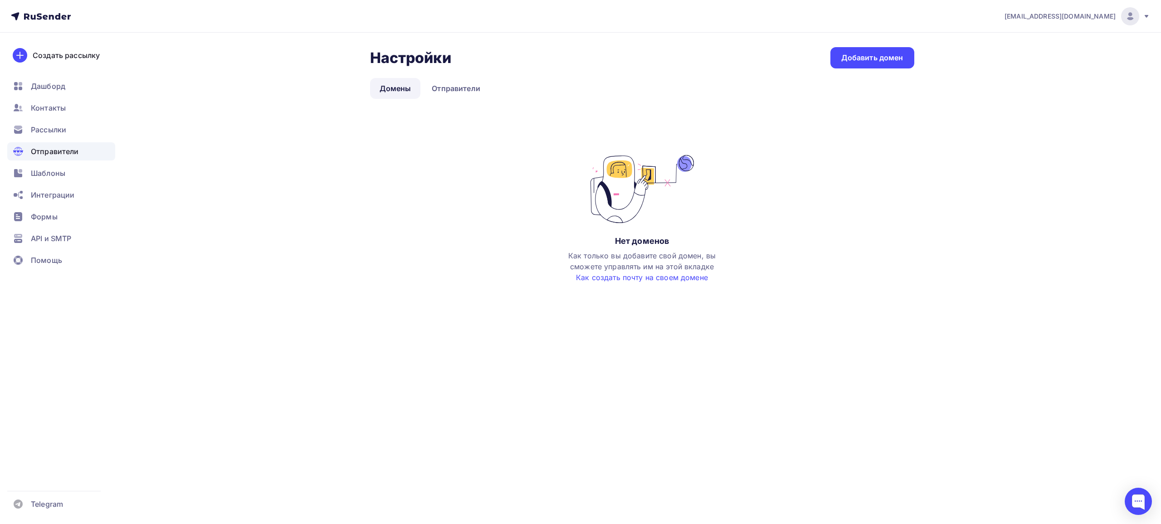
click at [401, 89] on link "Домены" at bounding box center [395, 88] width 51 height 21
click at [838, 53] on link "Добавить домен" at bounding box center [872, 57] width 84 height 21
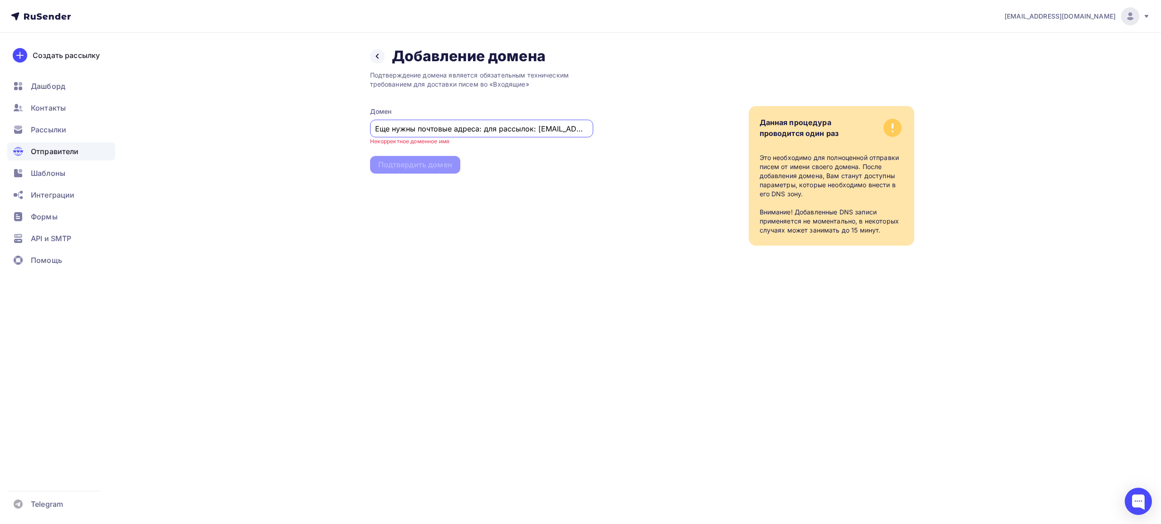
drag, startPoint x: 532, startPoint y: 128, endPoint x: 0, endPoint y: 134, distance: 532.2
click at [0, 134] on div "[EMAIL_ADDRESS][DOMAIN_NAME] Аккаунт Тарифы Выйти Создать рассылку [GEOGRAPHIC_…" at bounding box center [580, 141] width 1161 height 282
click at [456, 129] on input "[DOMAIN_NAME]" at bounding box center [481, 128] width 213 height 11
drag, startPoint x: 416, startPoint y: 133, endPoint x: 127, endPoint y: 127, distance: 289.3
click at [82, 128] on div "[EMAIL_ADDRESS][DOMAIN_NAME] Аккаунт Тарифы Выйти Создать рассылку [GEOGRAPHIC_…" at bounding box center [580, 141] width 1161 height 282
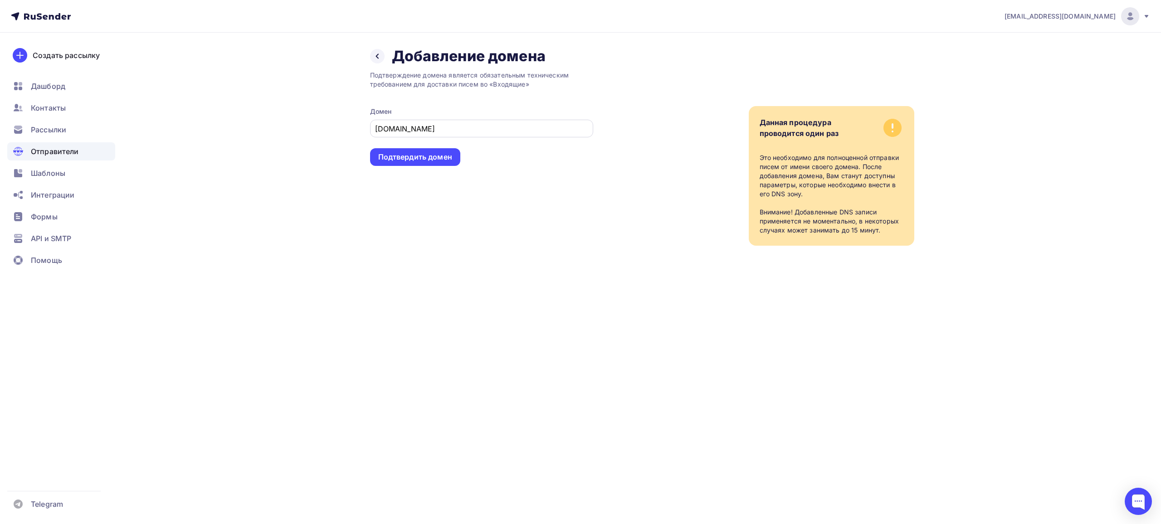
click at [443, 126] on input "[DOMAIN_NAME]" at bounding box center [481, 128] width 213 height 11
drag, startPoint x: 426, startPoint y: 131, endPoint x: 100, endPoint y: 131, distance: 326.4
click at [93, 131] on div "[EMAIL_ADDRESS][DOMAIN_NAME] Аккаунт Тарифы Выйти Создать рассылку [GEOGRAPHIC_…" at bounding box center [580, 141] width 1161 height 282
paste input "mai"
type input "[DOMAIN_NAME]"
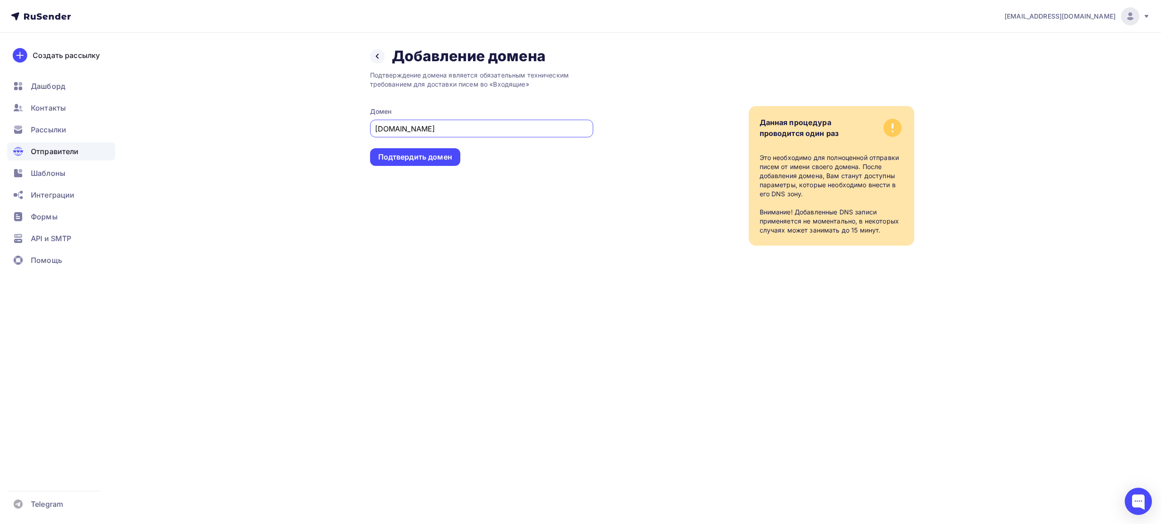
drag, startPoint x: 574, startPoint y: 220, endPoint x: 581, endPoint y: 204, distance: 17.7
click at [577, 219] on div "Подтверждение домена является обязательным техническим требованием для доставки…" at bounding box center [481, 155] width 223 height 180
click at [415, 155] on div "Подтвердить домен" at bounding box center [415, 157] width 74 height 10
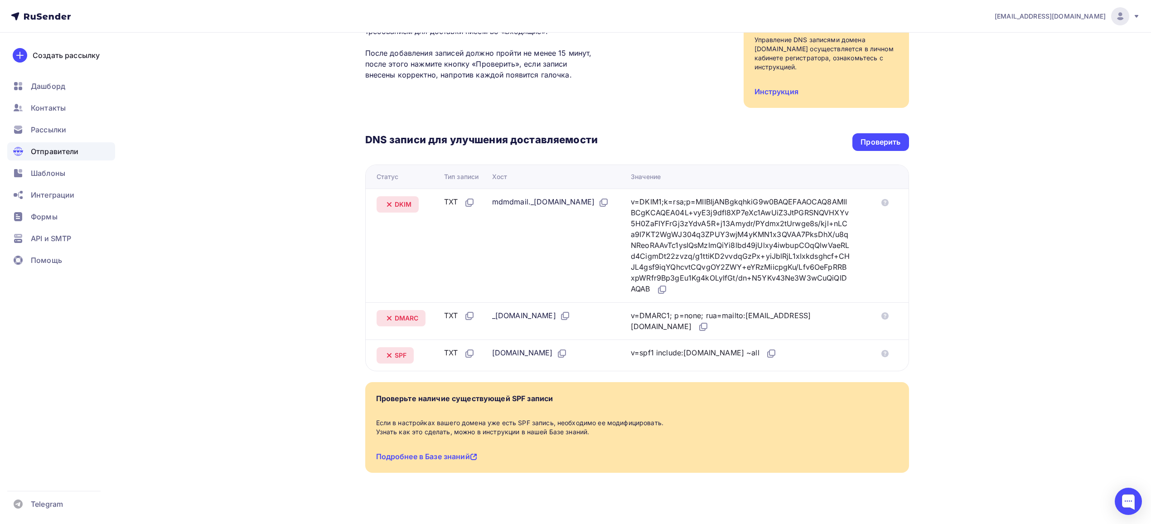
scroll to position [122, 0]
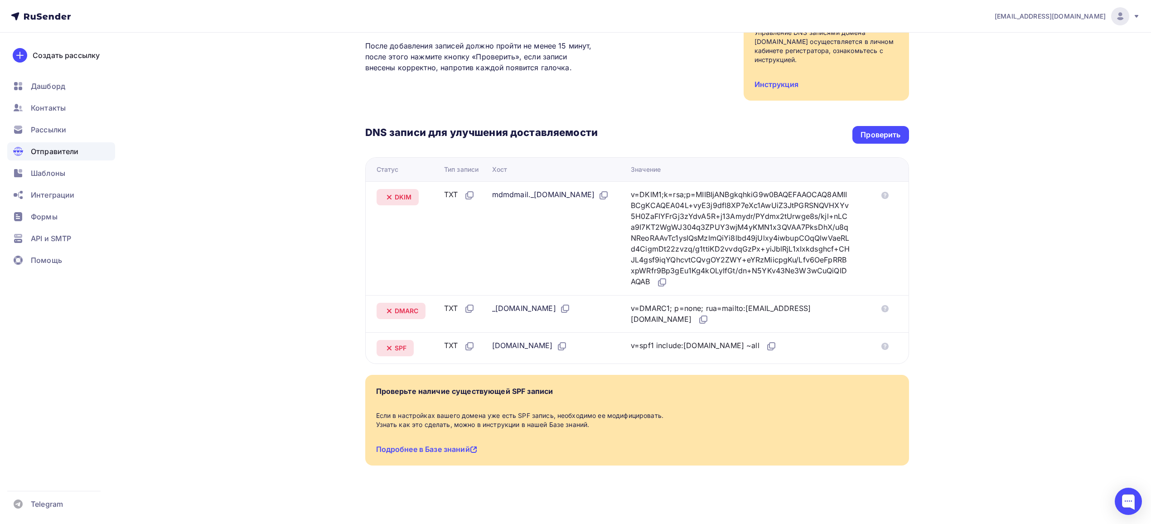
click at [389, 199] on icon at bounding box center [389, 197] width 11 height 11
click at [414, 322] on td "DMARC" at bounding box center [403, 314] width 75 height 38
click at [393, 365] on div "Назад [DOMAIN_NAME] Не подтвержден Подтверждение домена Подтверждение домена яв…" at bounding box center [637, 206] width 544 height 563
